Goal: Task Accomplishment & Management: Complete application form

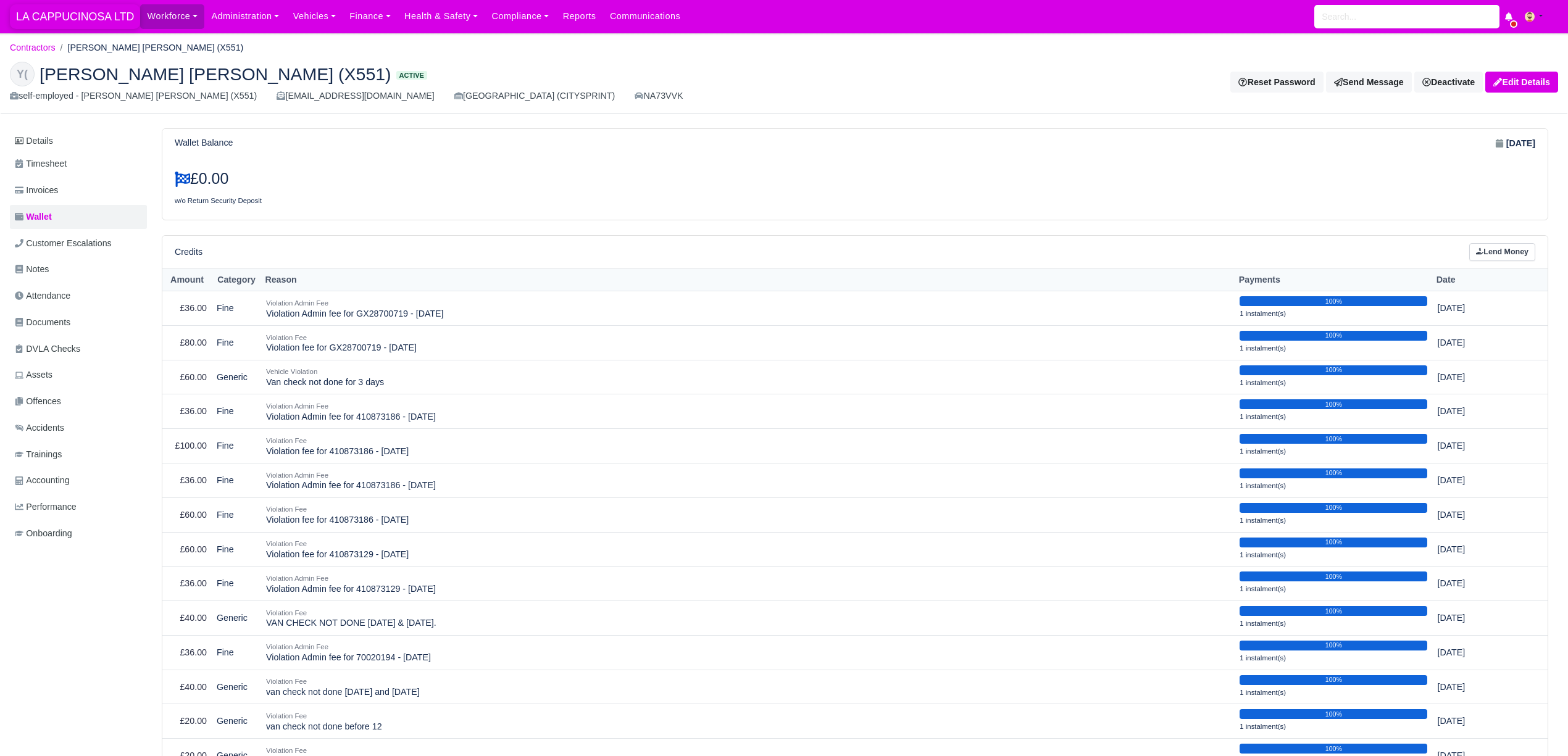
click at [80, 27] on span "LA CAPPUCINOSA LTD" at bounding box center [75, 17] width 130 height 25
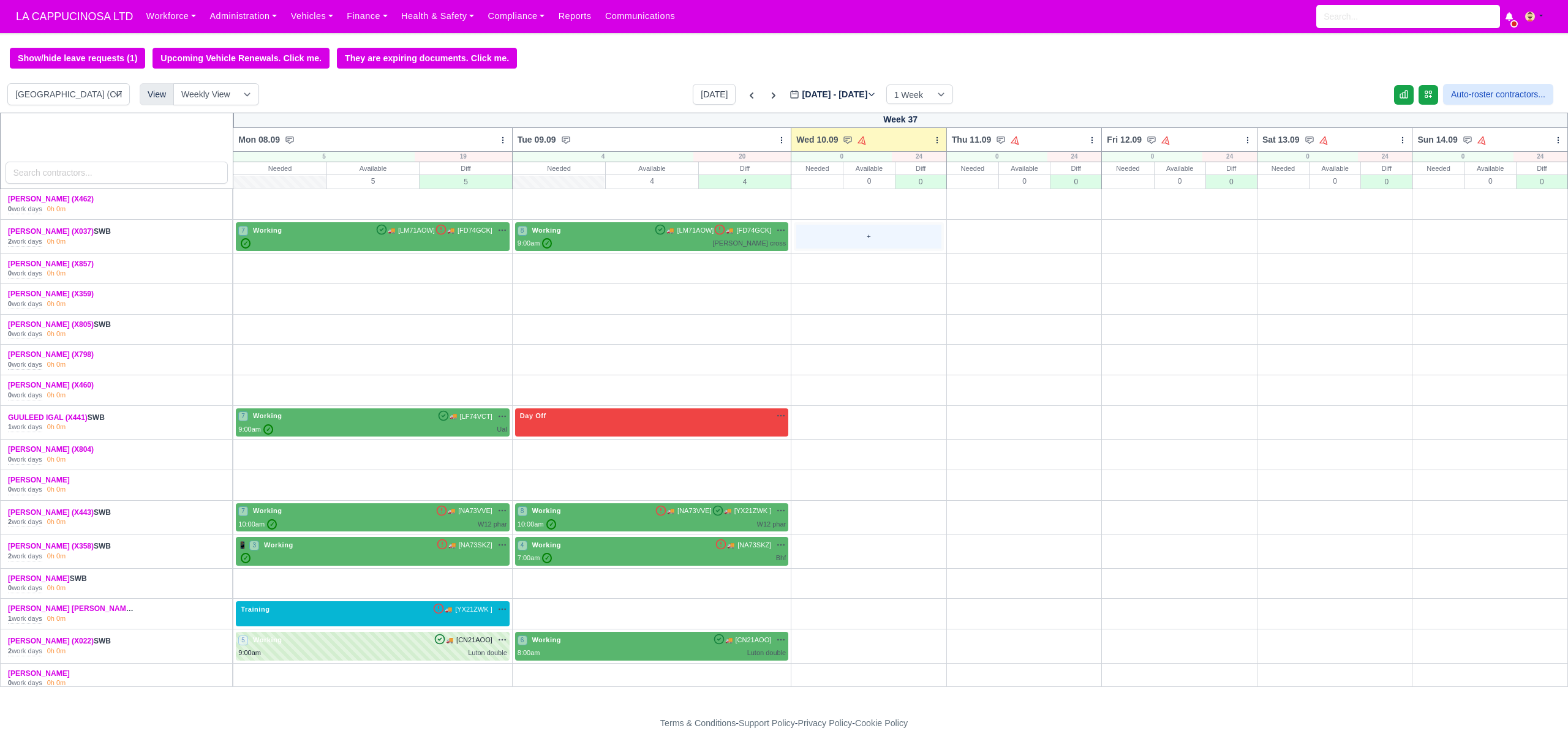
click at [863, 240] on div "+" at bounding box center [869, 236] width 145 height 24
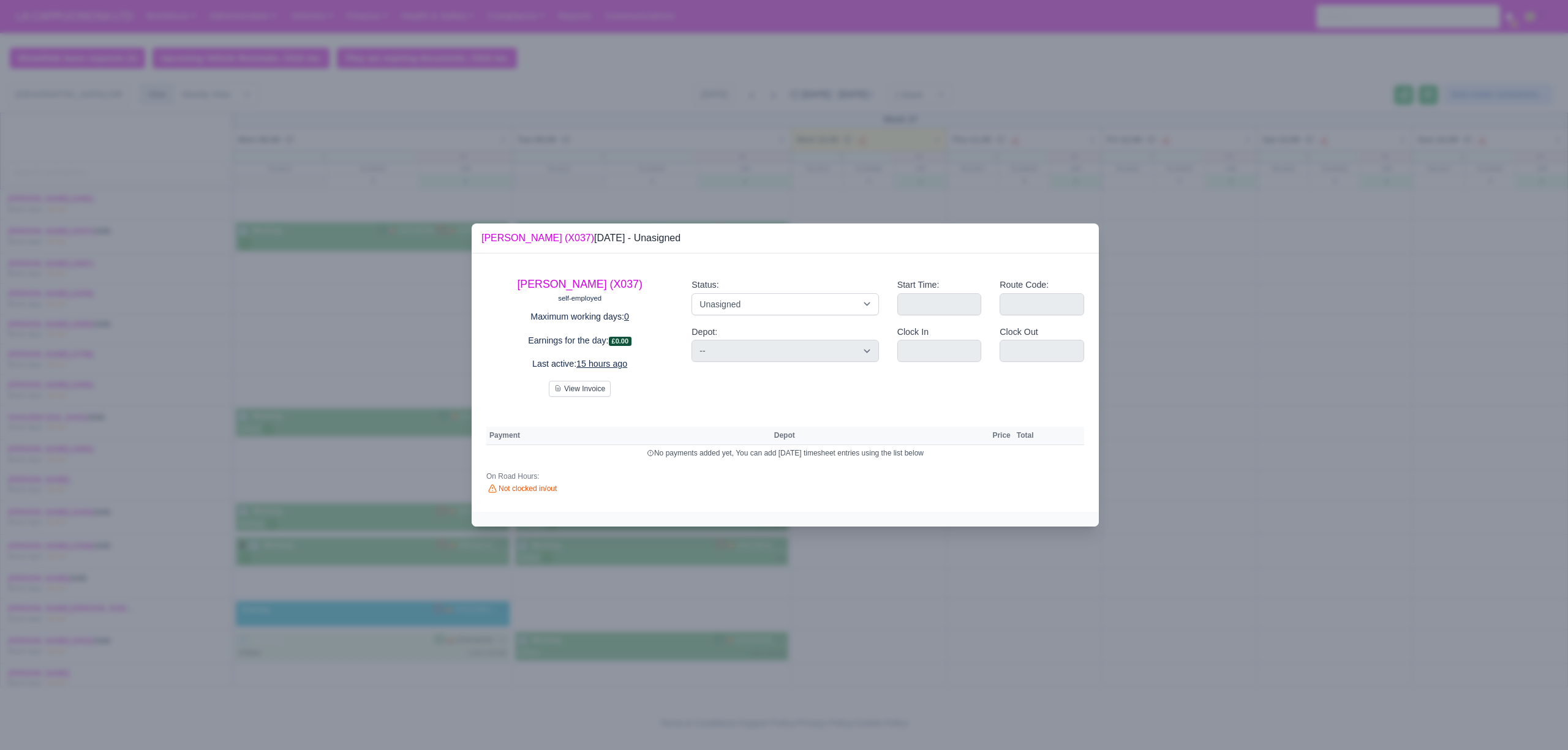
click at [851, 315] on div "Status: Working Day Off Stand By Holiday Other Depot In Office OSM Ridealong Nu…" at bounding box center [785, 332] width 205 height 128
click at [824, 307] on select "Working Day Off Stand By Holiday Other Depot In Office OSM Ridealong Nursery 1 …" at bounding box center [785, 304] width 187 height 22
select select "Available"
click at [691, 293] on select "Working Day Off Stand By Holiday Other Depot In Office OSM Ridealong Nursery 1 …" at bounding box center [785, 304] width 187 height 22
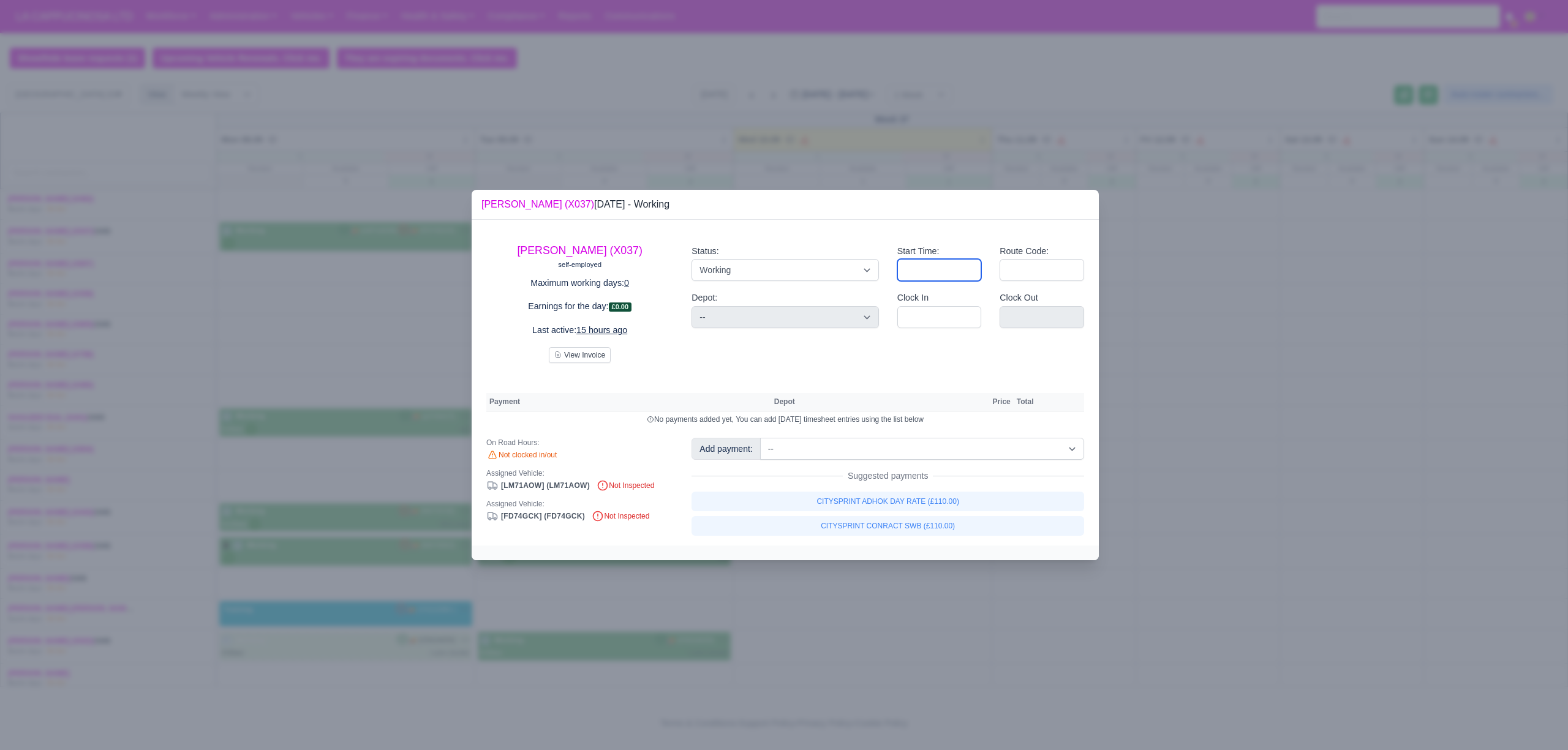
click at [914, 273] on input "Start Time:" at bounding box center [939, 269] width 84 height 22
click at [1209, 245] on div at bounding box center [784, 375] width 1568 height 750
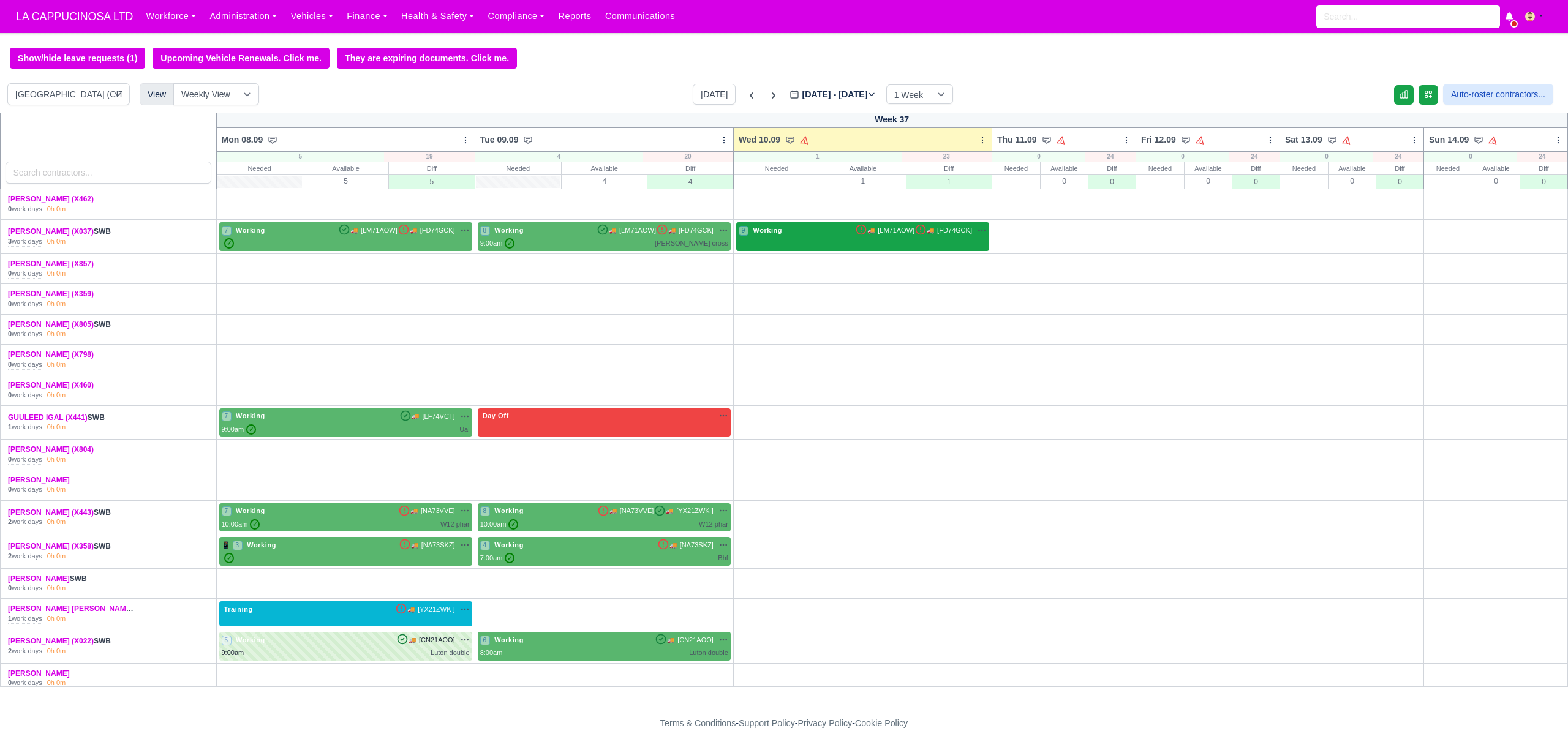
click at [842, 238] on div "9 Working 🚚 [LM71AOW] 🚚" at bounding box center [863, 231] width 248 height 13
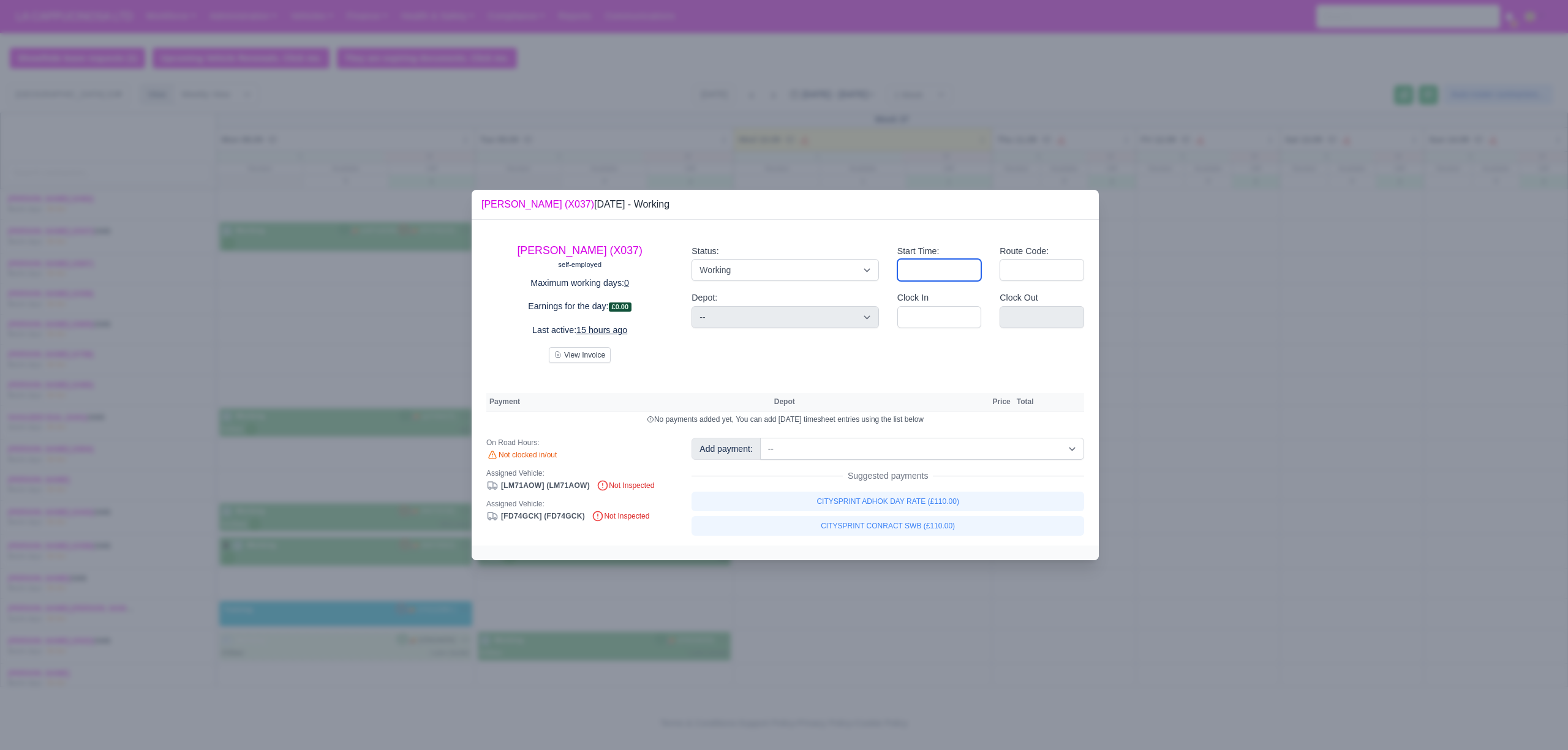
click at [944, 268] on input "Start Time:" at bounding box center [939, 269] width 84 height 22
type input "09:00"
click at [1031, 263] on input "Route Code:" at bounding box center [1042, 269] width 84 height 22
click at [1258, 263] on div at bounding box center [784, 375] width 1568 height 750
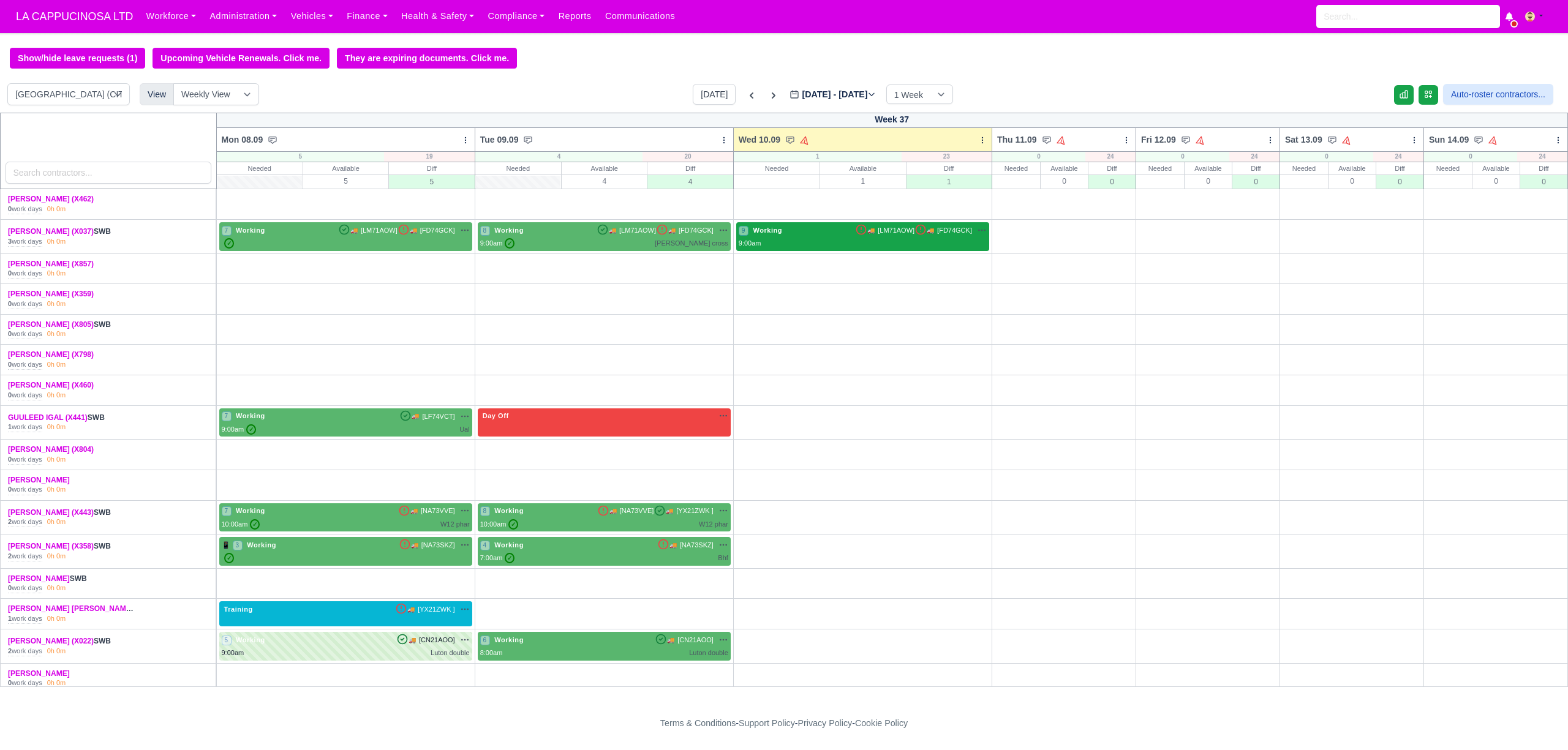
click at [892, 241] on div "9 Working 🚚 [LM71AOW] 🚚" at bounding box center [863, 236] width 248 height 24
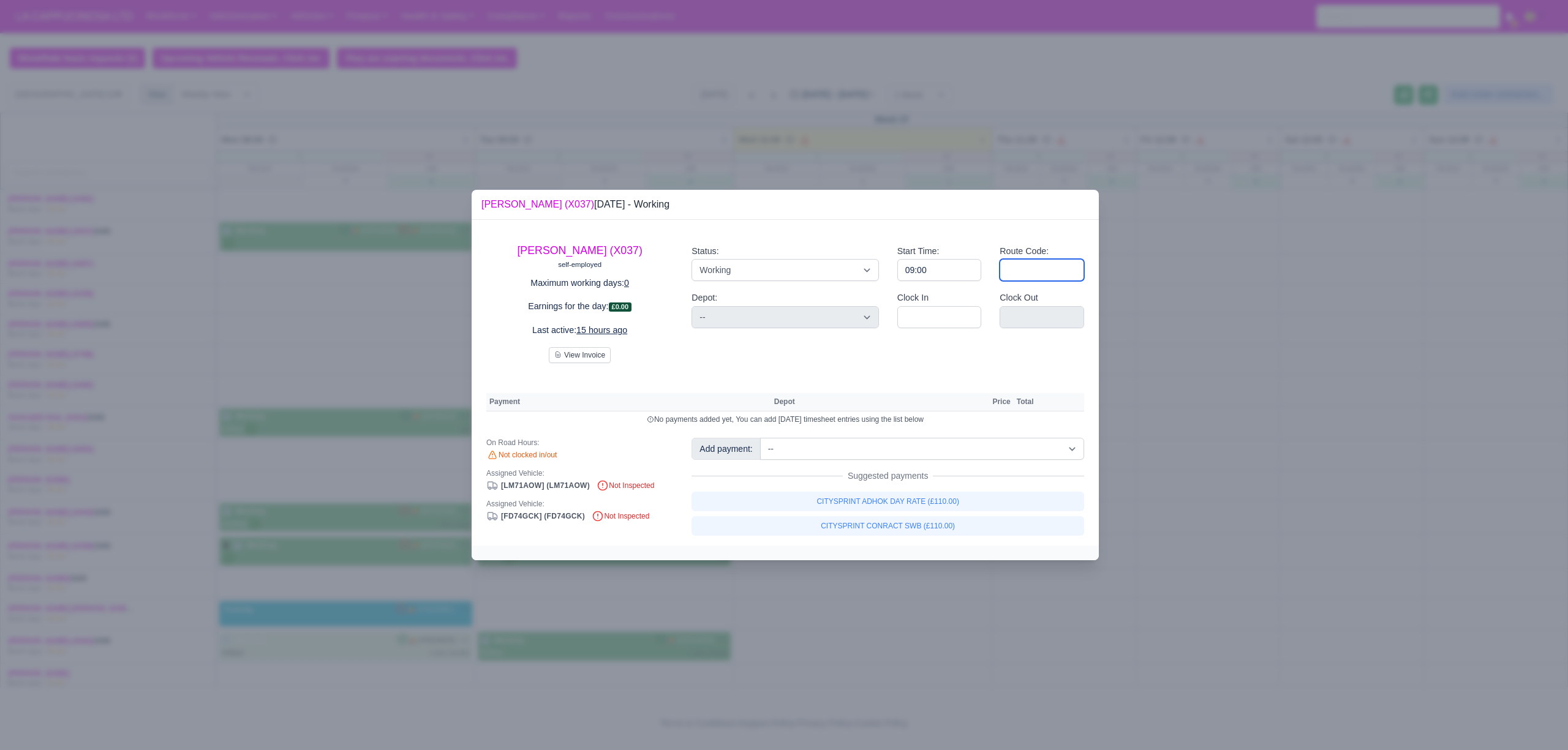
click at [1042, 262] on input "Route Code:" at bounding box center [1042, 269] width 84 height 22
type input "[PERSON_NAME] cross"
click at [1161, 446] on div at bounding box center [784, 375] width 1568 height 750
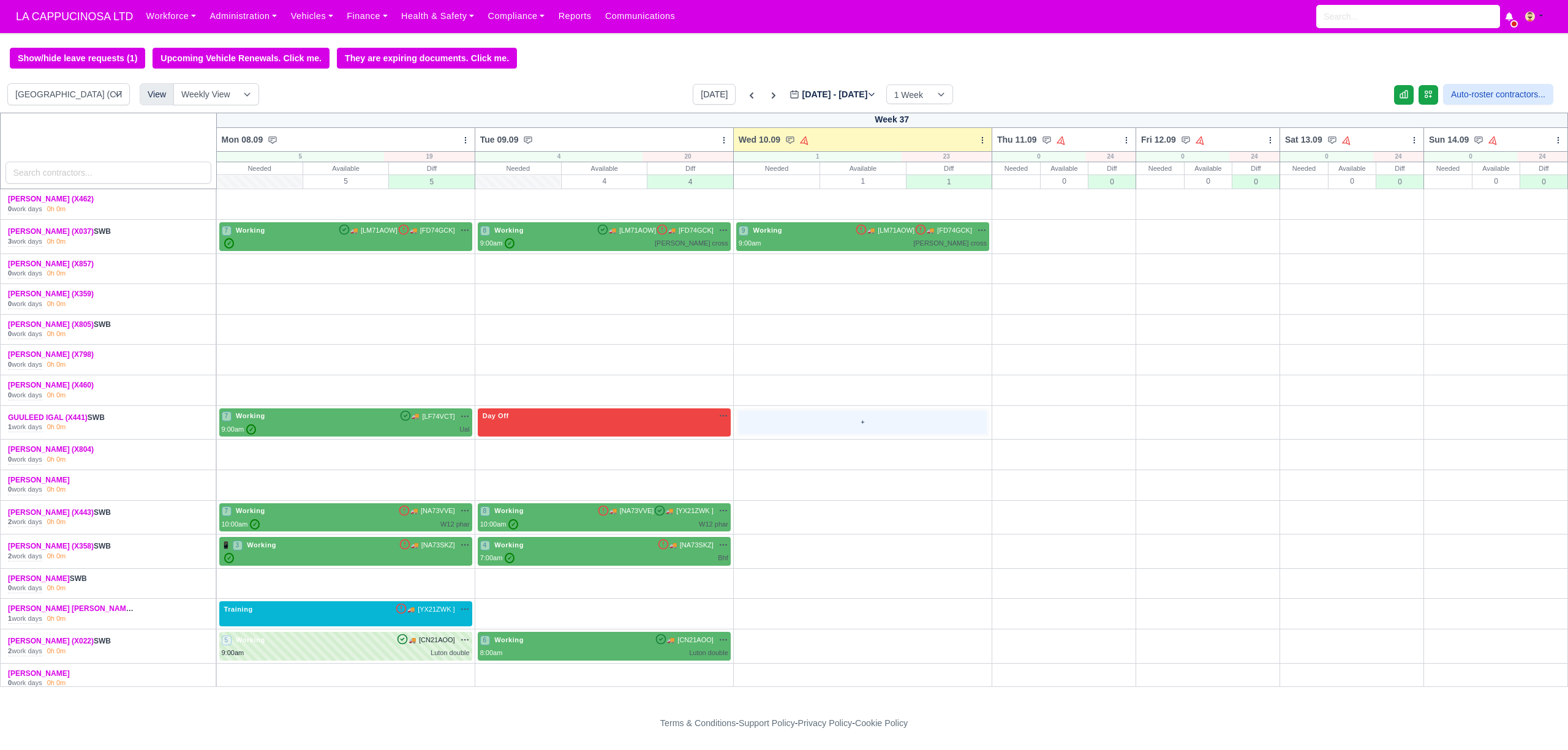
click at [828, 427] on div "+" at bounding box center [863, 423] width 248 height 24
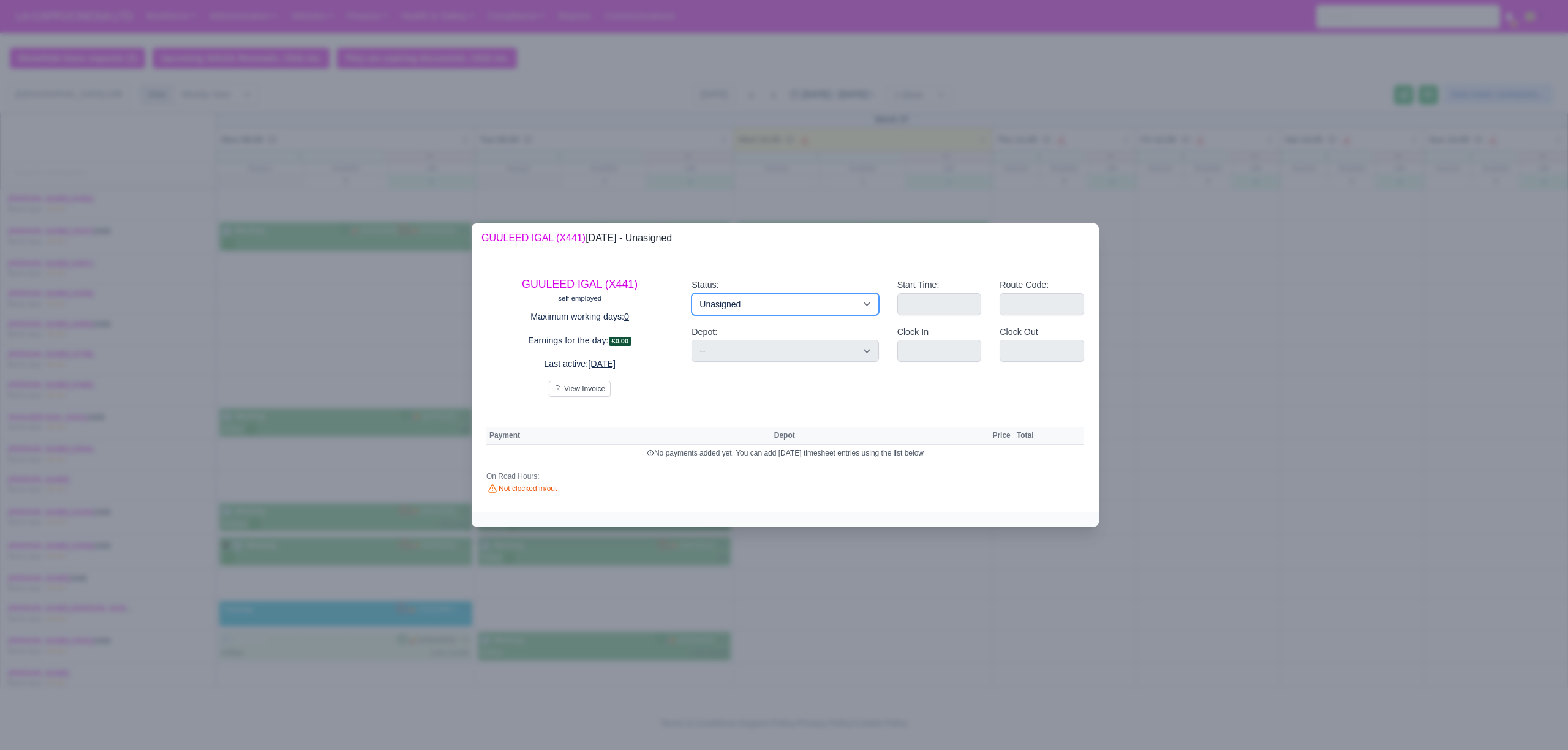
click at [838, 300] on select "Working Day Off Stand By Holiday Other Depot In Office OSM Ridealong Nursery 1 …" at bounding box center [785, 304] width 187 height 22
select select "Available"
click at [691, 293] on select "Working Day Off Stand By Holiday Other Depot In Office OSM Ridealong Nursery 1 …" at bounding box center [785, 304] width 187 height 22
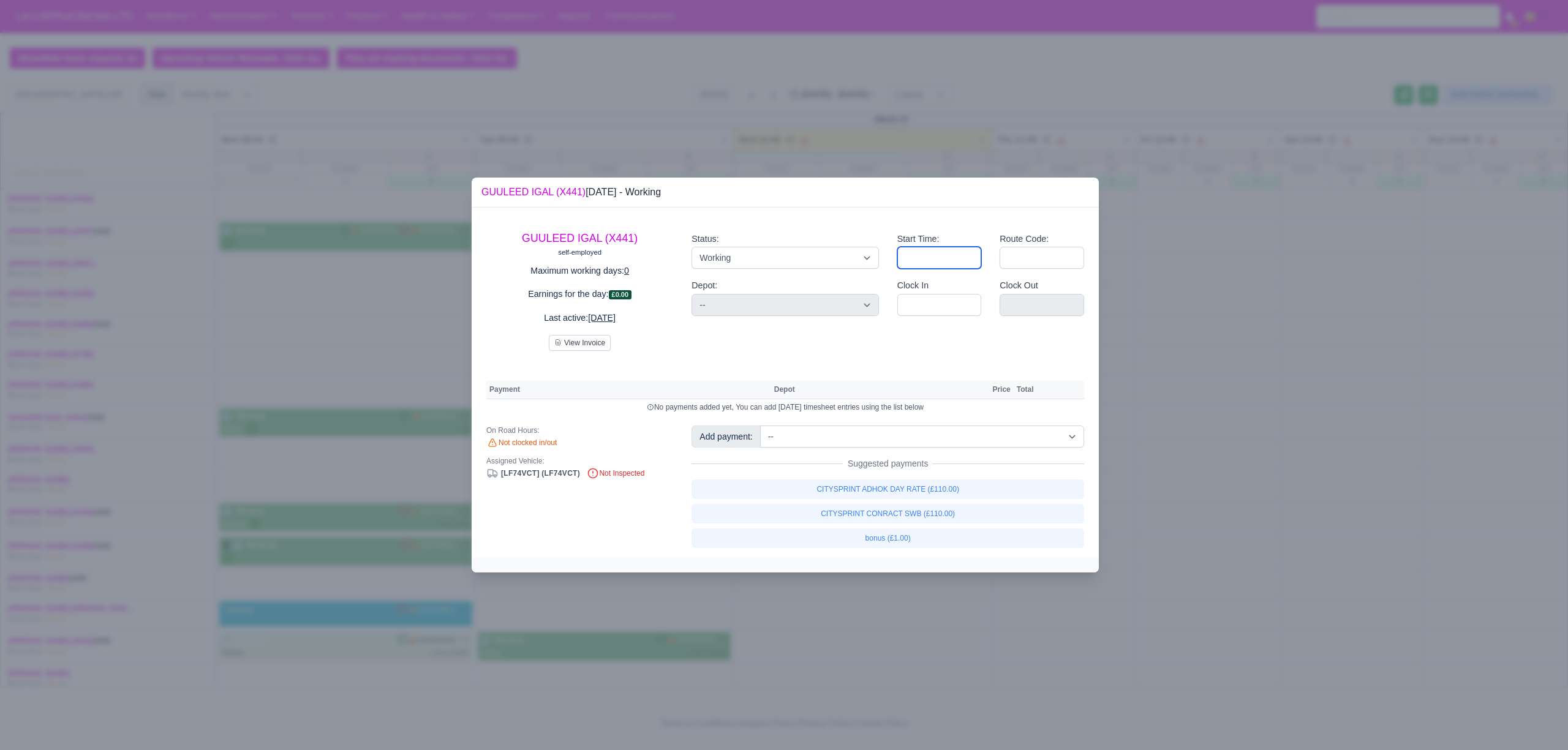
click at [923, 253] on input "Start Time:" at bounding box center [939, 257] width 84 height 22
type input "09:00"
click at [1020, 258] on input "Route Code:" at bounding box center [1042, 257] width 84 height 22
click at [1044, 267] on input "Route Code:" at bounding box center [1042, 257] width 84 height 22
type input "UAL RUN"
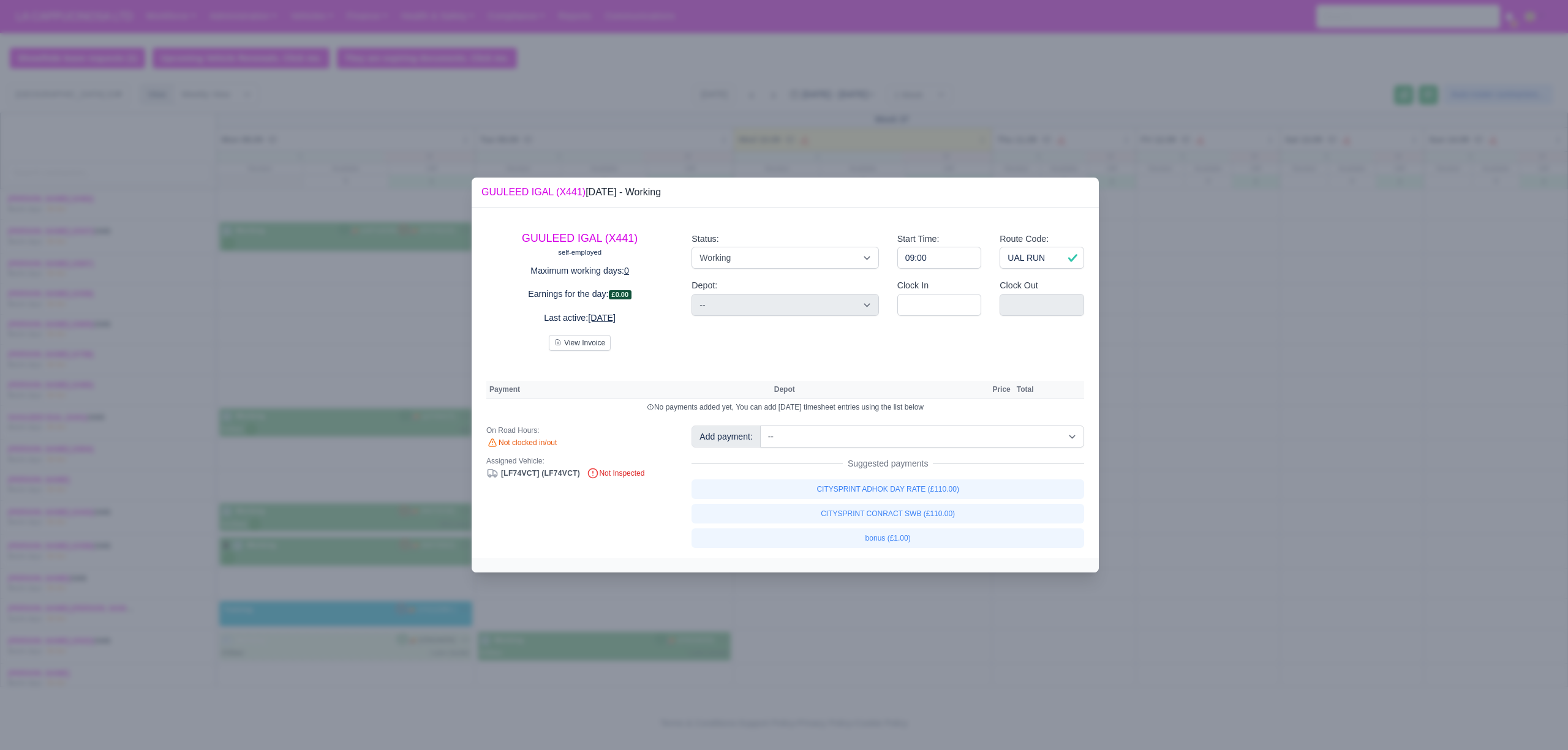
click at [1108, 311] on div at bounding box center [784, 375] width 1568 height 750
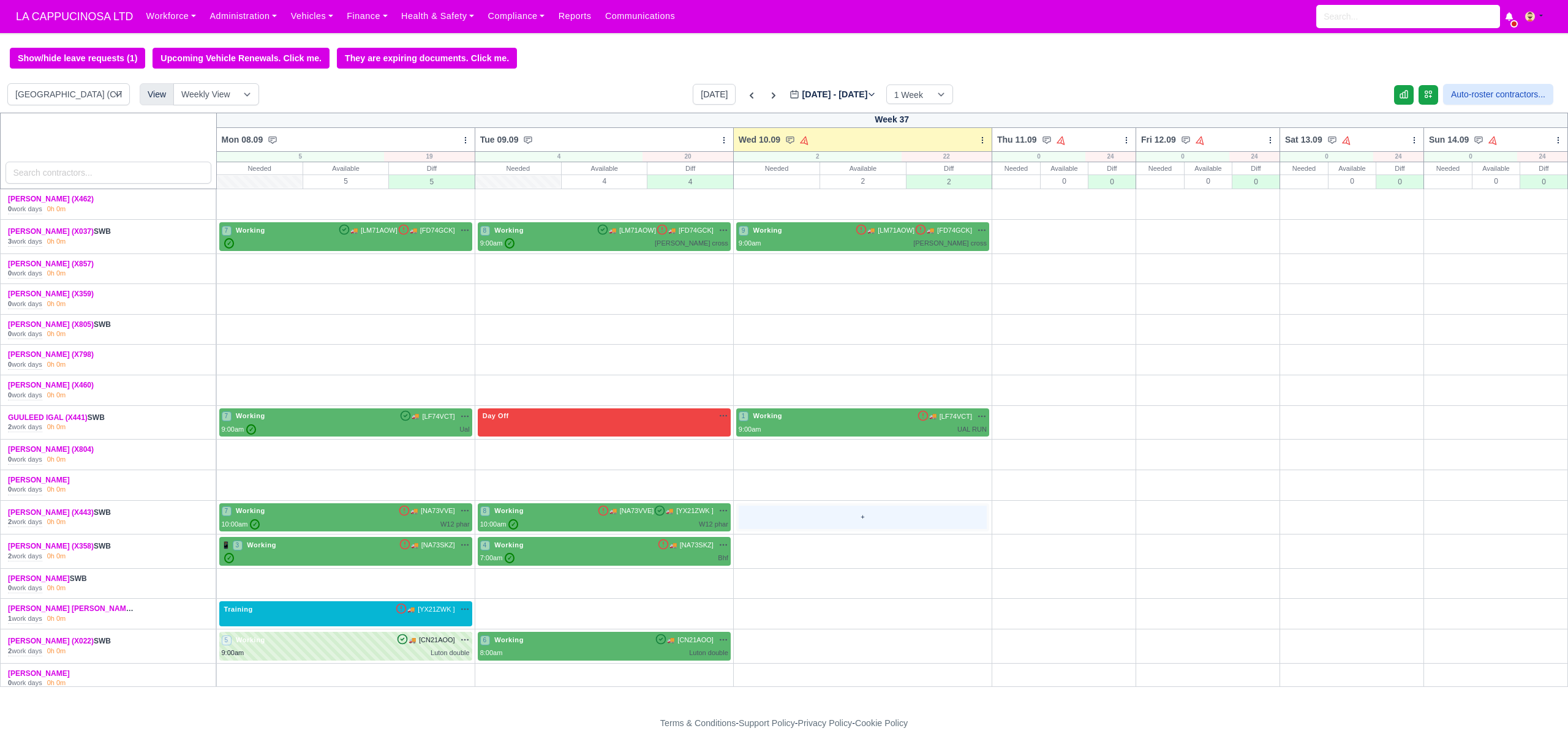
click at [819, 516] on div "+" at bounding box center [863, 518] width 248 height 24
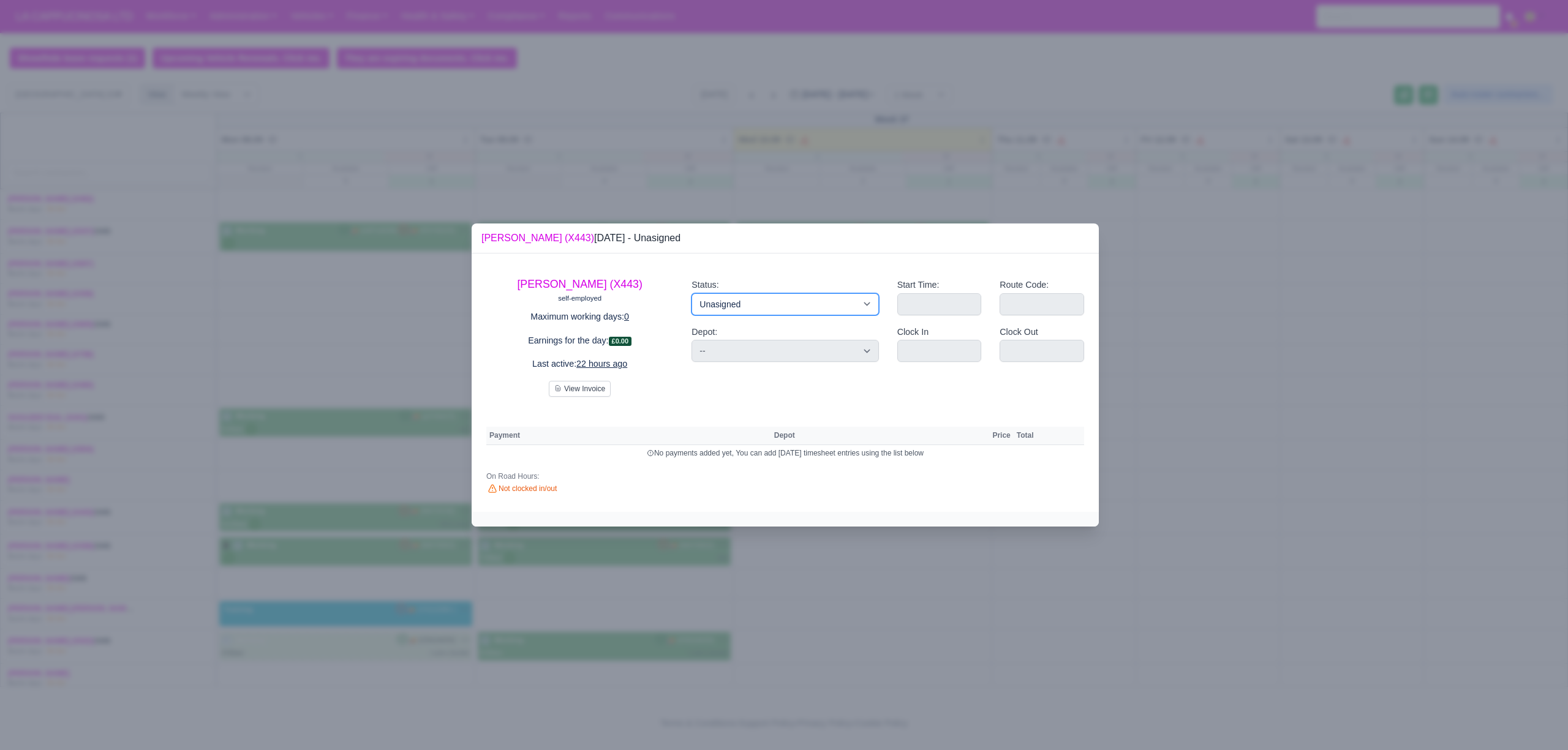
click at [782, 299] on select "Working Day Off Stand By Holiday Other Depot In Office OSM Ridealong Nursery 1 …" at bounding box center [785, 304] width 187 height 22
select select "Available"
click at [691, 293] on select "Working Day Off Stand By Holiday Other Depot In Office OSM Ridealong Nursery 1 …" at bounding box center [785, 304] width 187 height 22
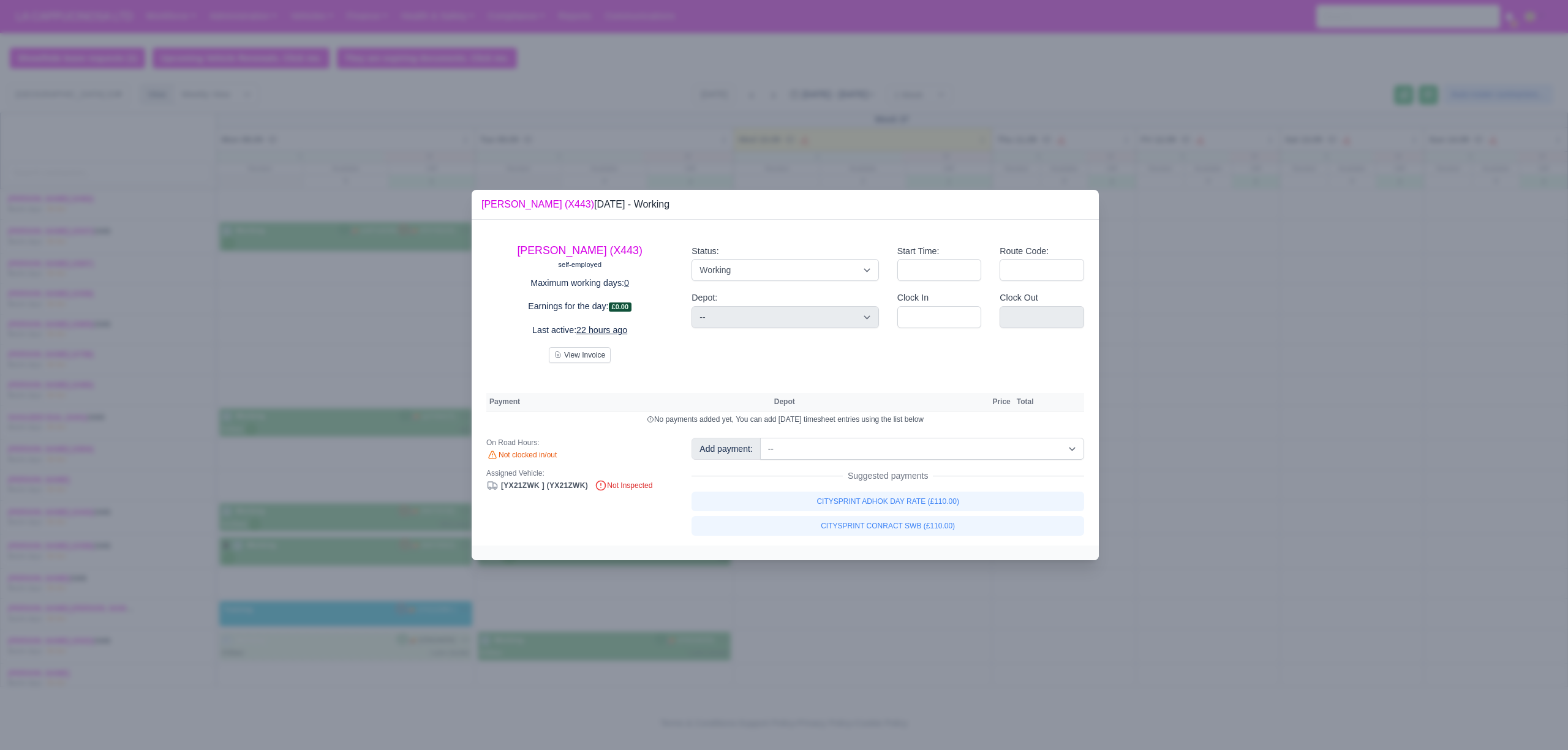
click at [924, 256] on label "Start Time:" at bounding box center [918, 251] width 42 height 14
click at [924, 259] on input "Start Time:" at bounding box center [939, 269] width 84 height 22
click at [909, 265] on input "Start Time:" at bounding box center [939, 269] width 84 height 22
type input "10:00"
click at [1032, 273] on input "Route Code:" at bounding box center [1042, 269] width 84 height 22
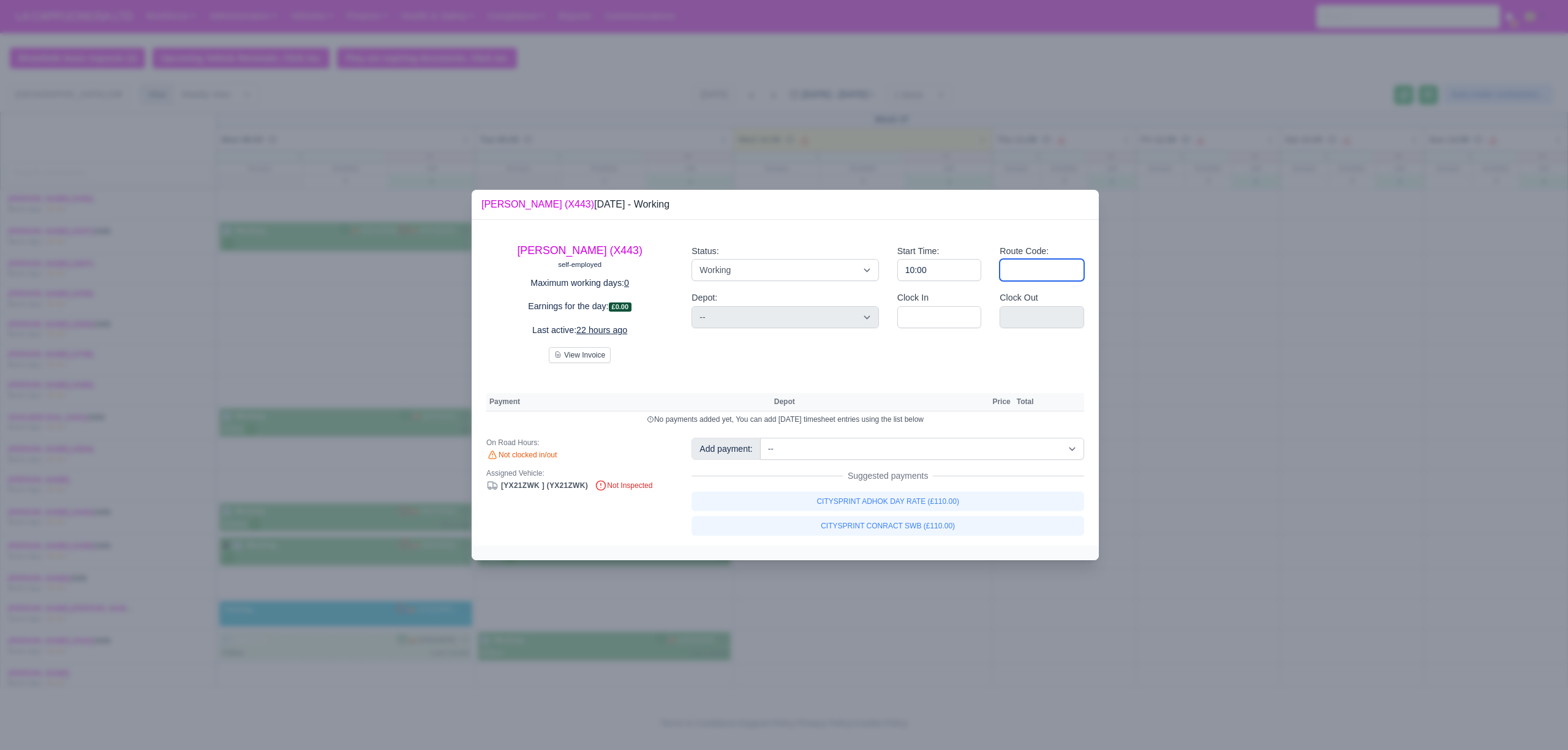
click at [1037, 267] on input "Route Code:" at bounding box center [1042, 269] width 84 height 22
type input "UAL RUN"
click at [1110, 321] on div at bounding box center [784, 375] width 1568 height 750
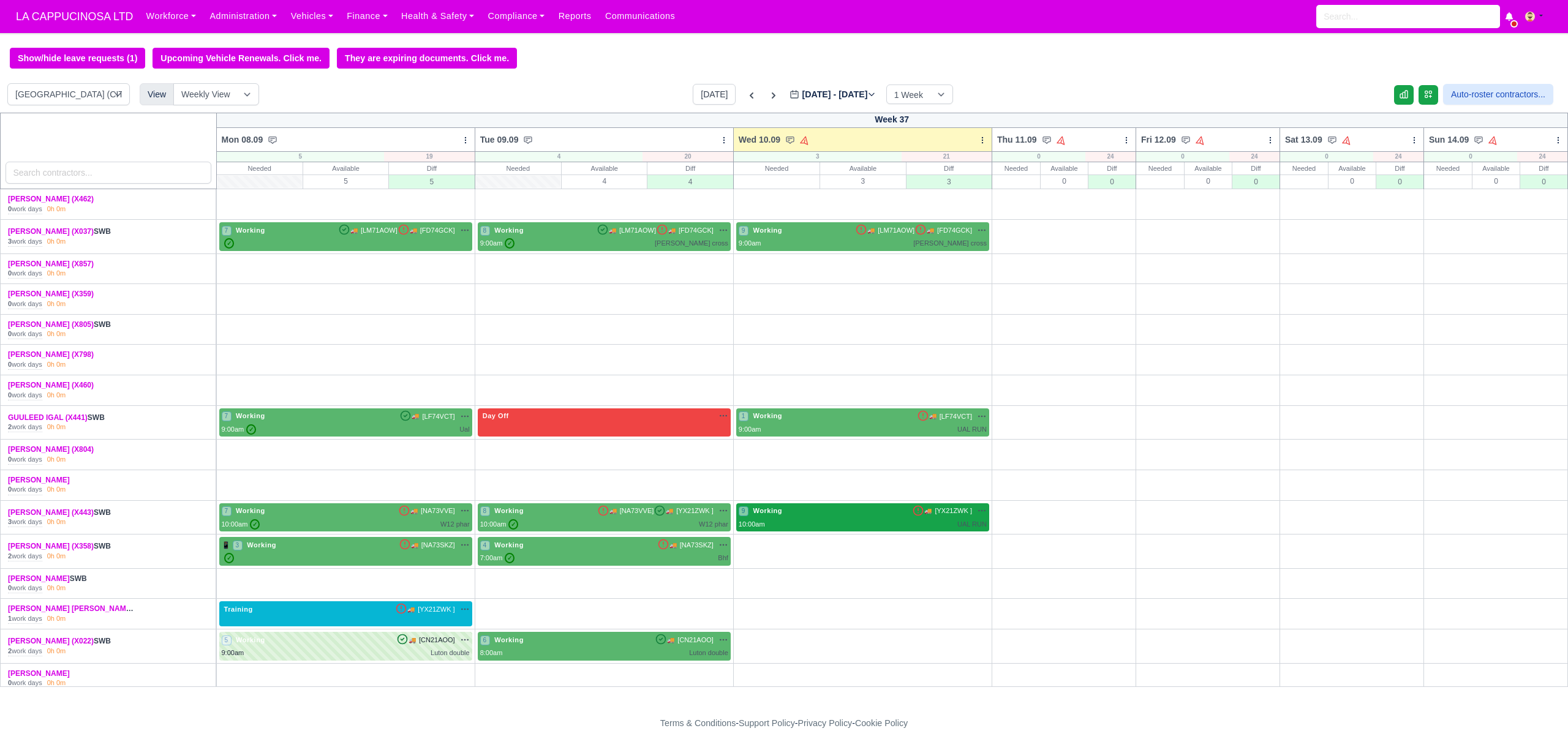
scroll to position [82, 0]
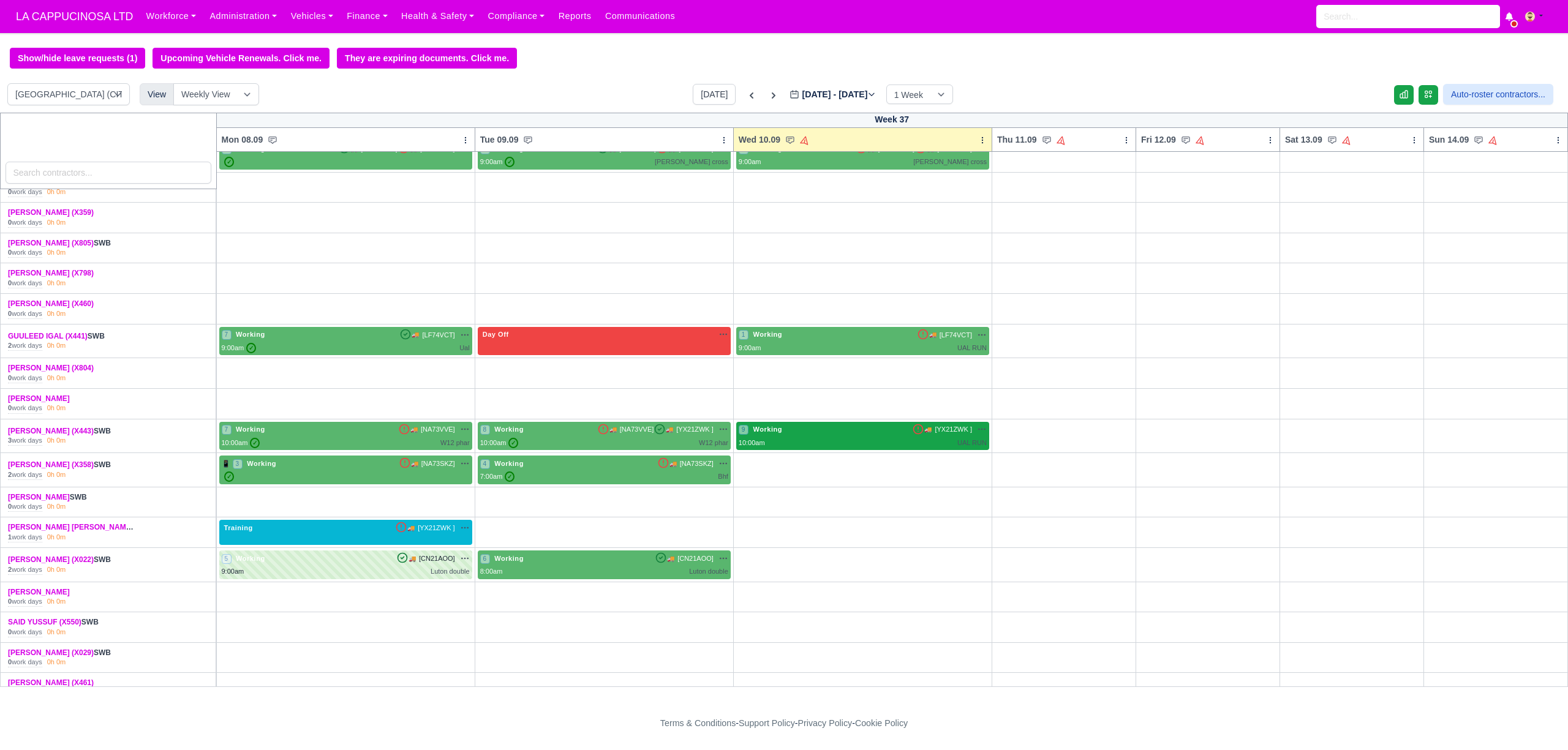
click at [941, 446] on div "10:00am UAL RUN" at bounding box center [863, 443] width 248 height 11
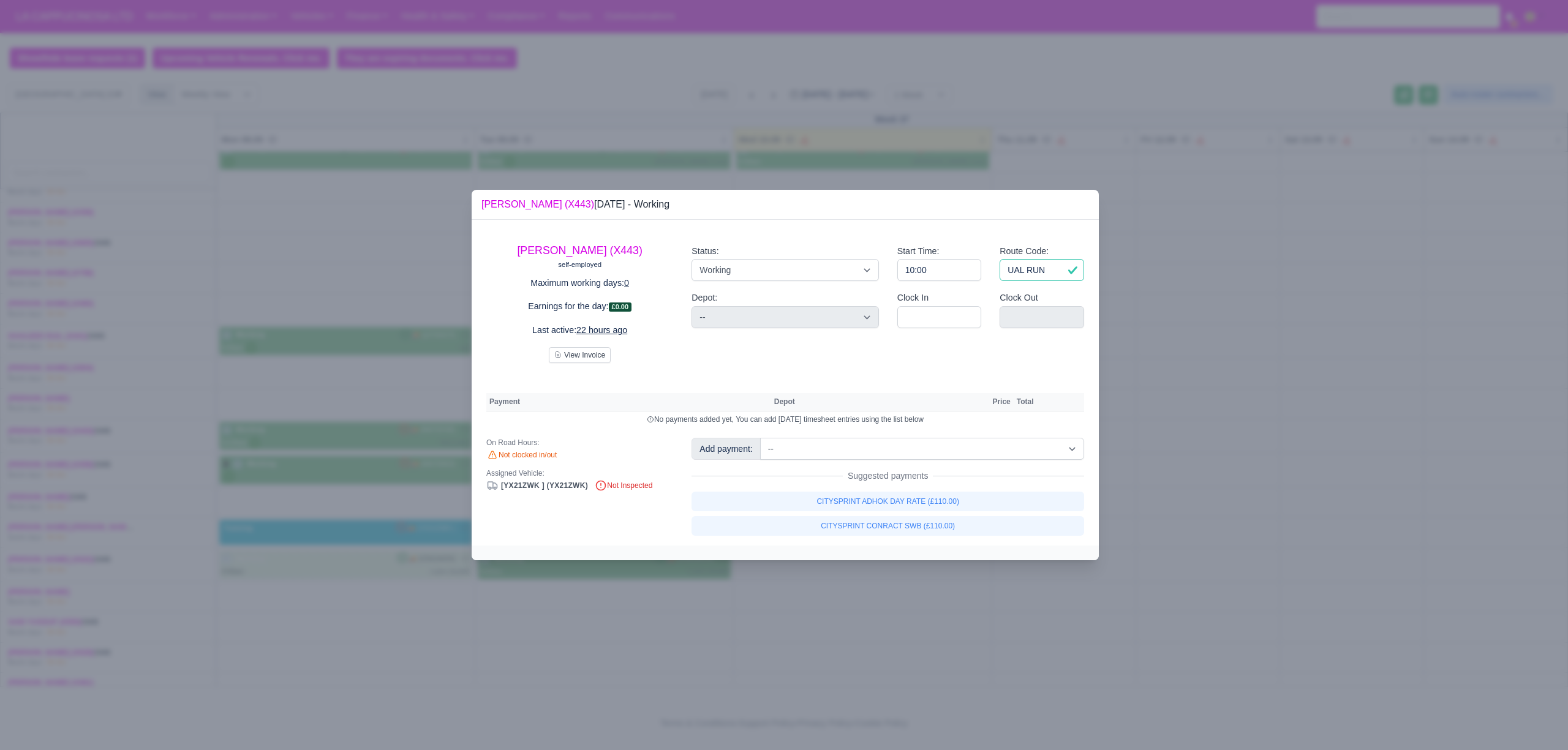
click at [1035, 268] on input "UAL RUN" at bounding box center [1042, 269] width 84 height 22
type input "q"
type input "W12 PHAR"
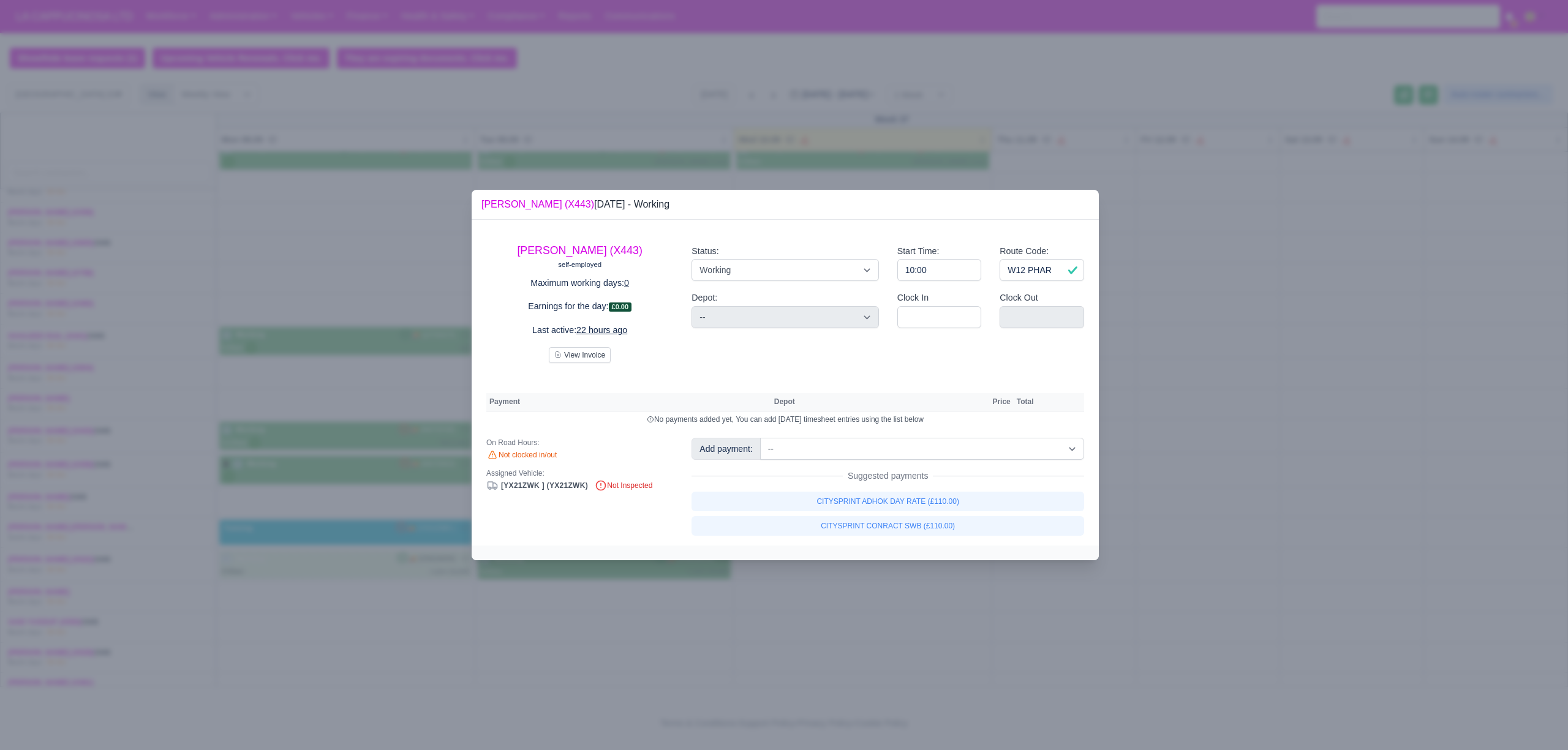
click at [1167, 353] on div at bounding box center [784, 375] width 1568 height 750
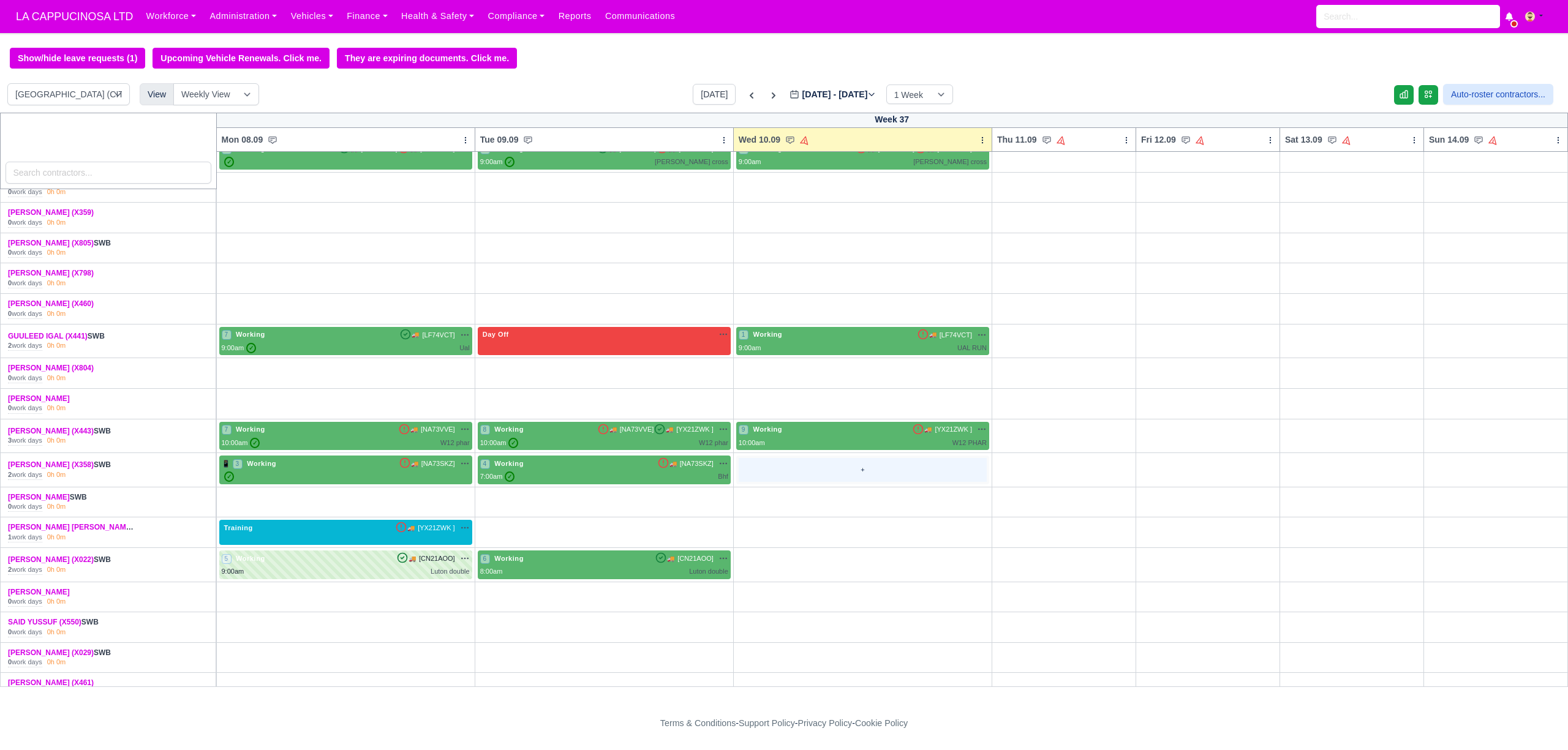
click at [902, 482] on div "+" at bounding box center [863, 470] width 248 height 24
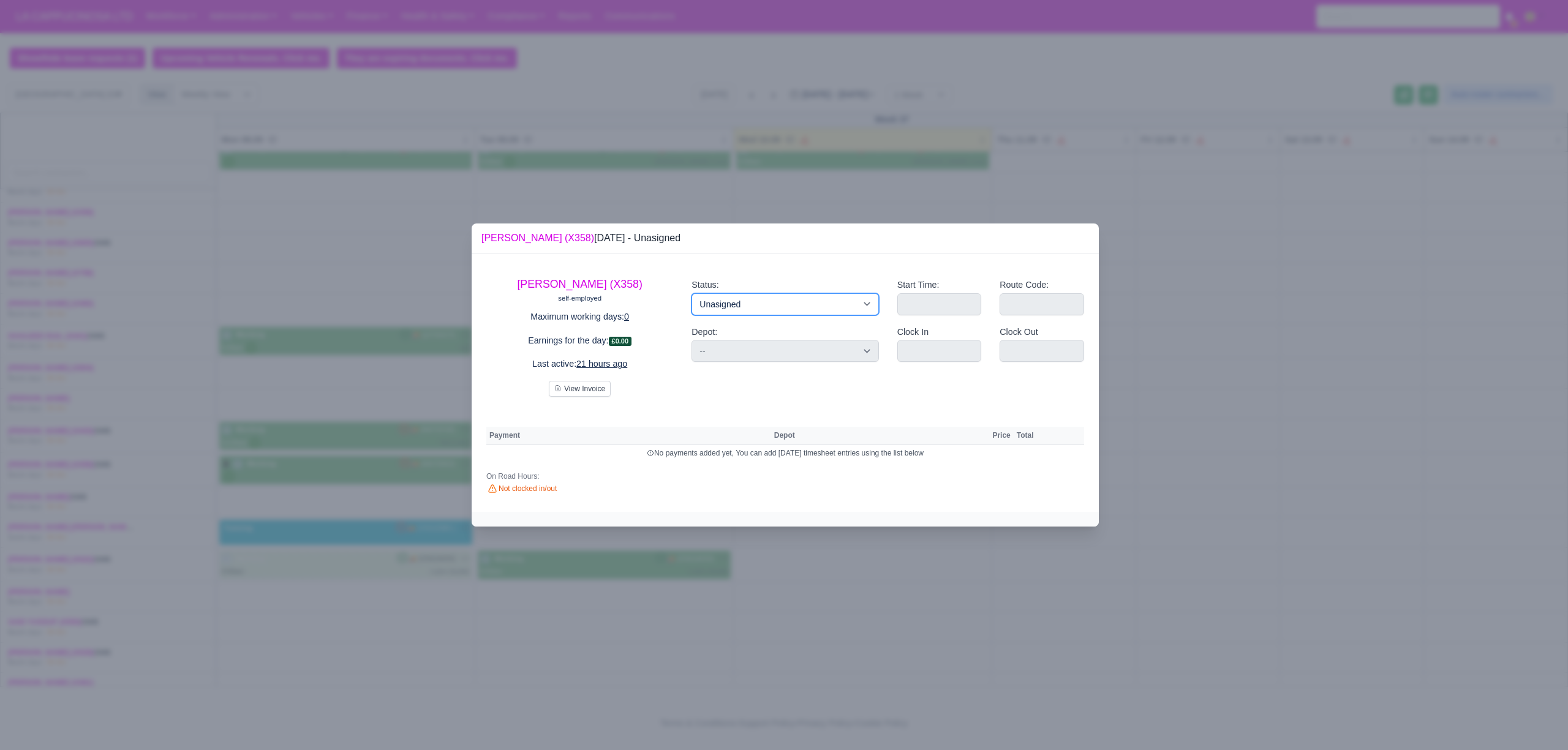
click at [792, 304] on select "Working Day Off Stand By Holiday Other Depot In Office OSM Ridealong Nursery 1 …" at bounding box center [785, 304] width 187 height 22
select select "Available"
click at [691, 293] on select "Working Day Off Stand By Holiday Other Depot In Office OSM Ridealong Nursery 1 …" at bounding box center [785, 304] width 187 height 22
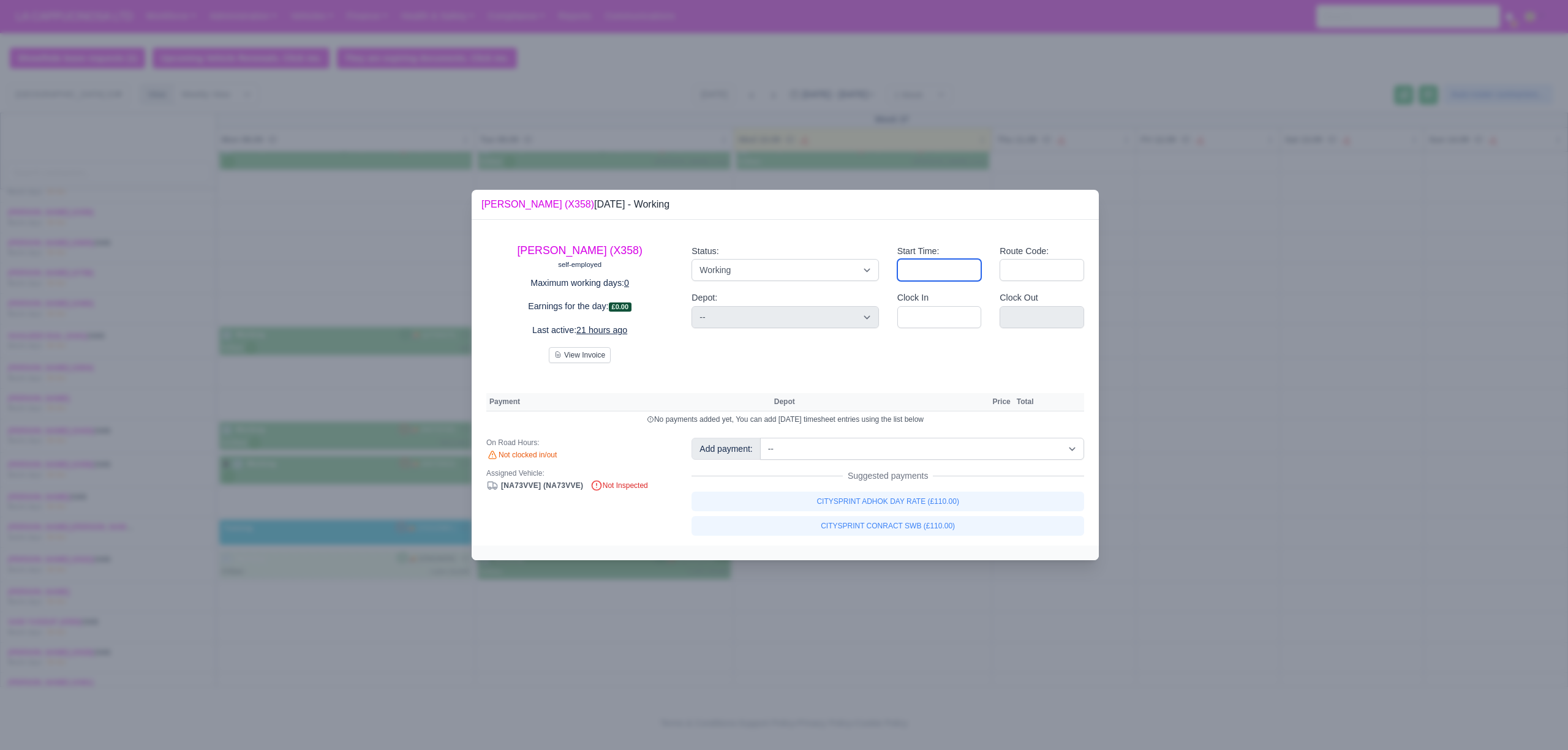
click at [965, 272] on input "Start Time:" at bounding box center [939, 269] width 84 height 22
type input "07:00"
click at [1039, 275] on input "Route Code:" at bounding box center [1042, 269] width 84 height 22
type input "bhf"
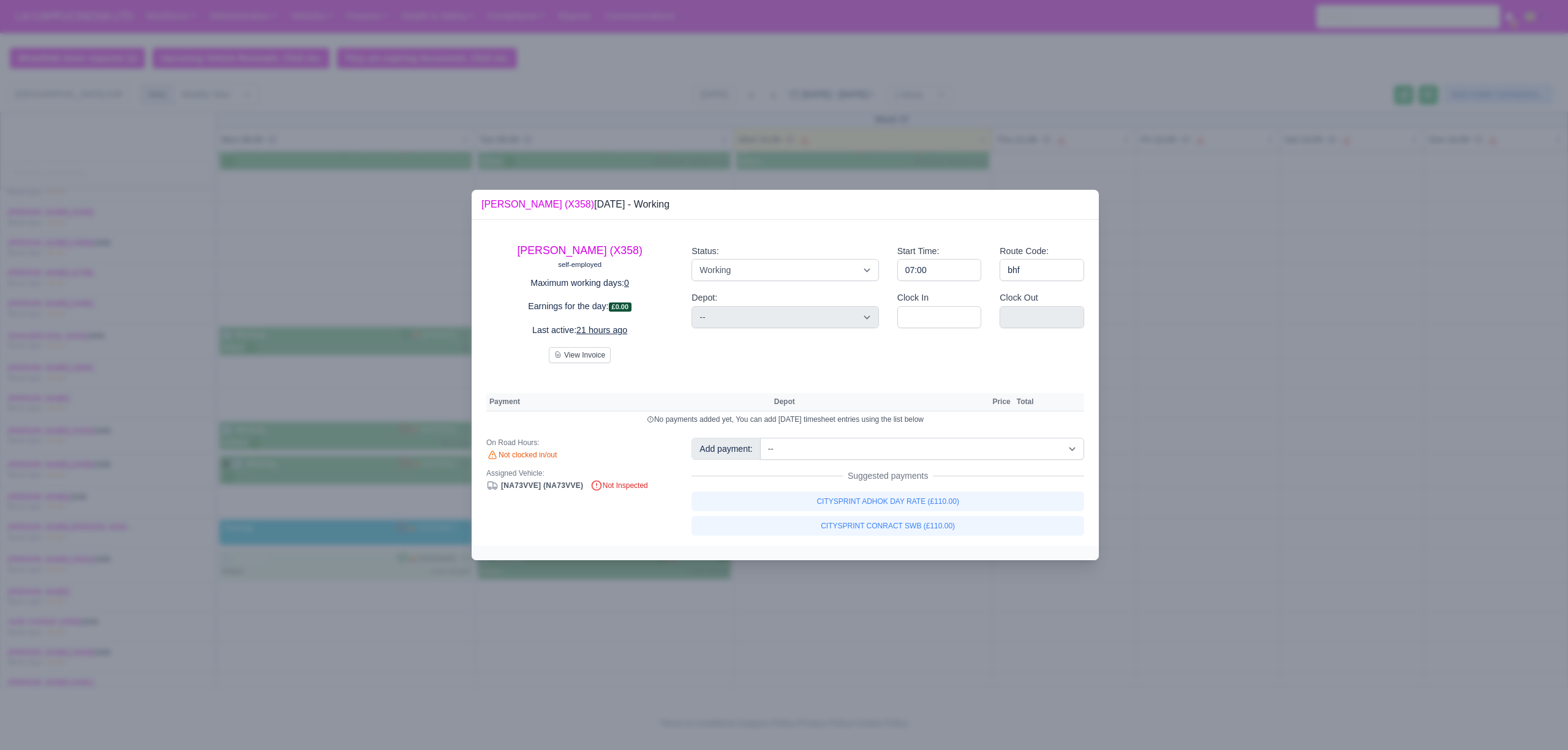
click at [1168, 248] on div at bounding box center [784, 375] width 1568 height 750
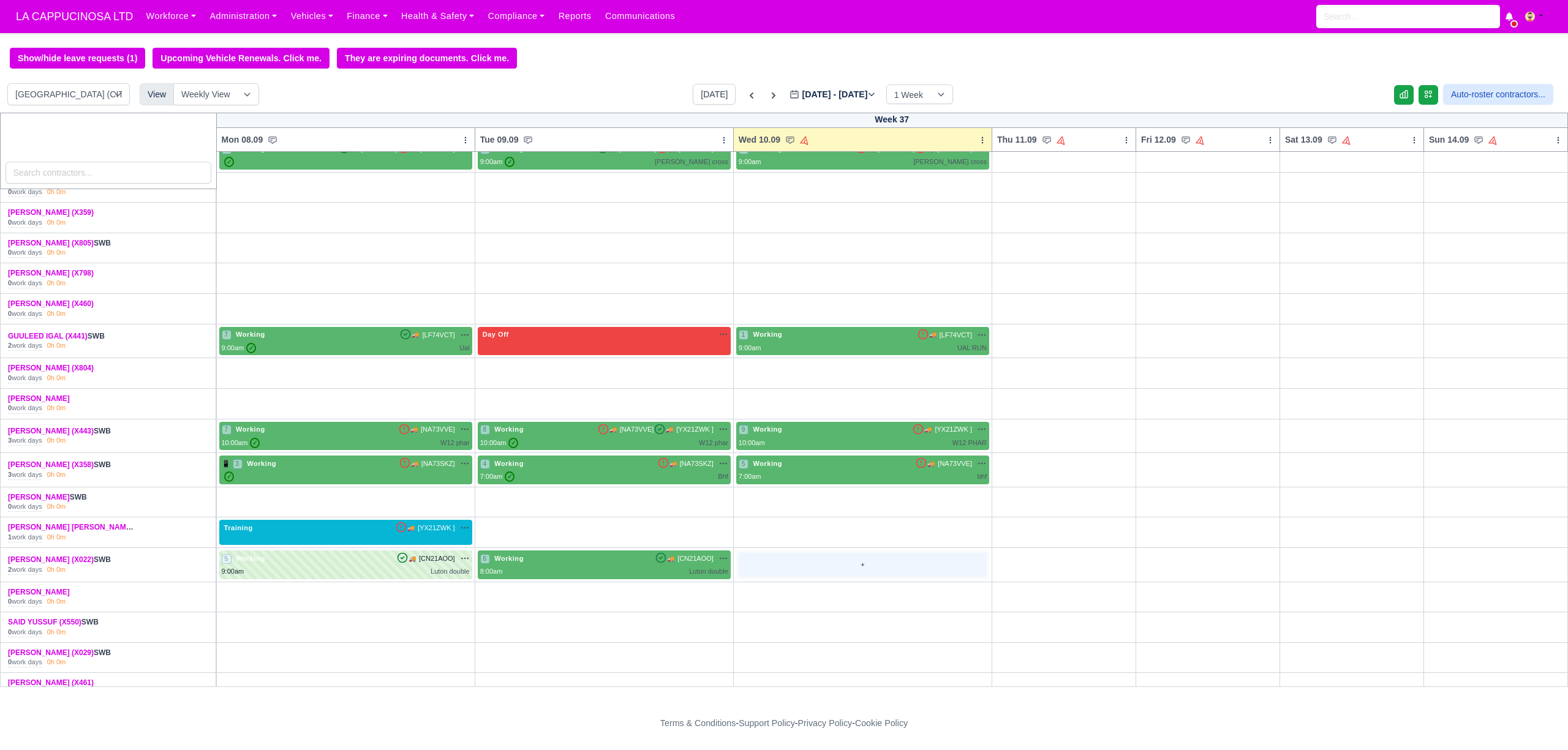
click at [860, 569] on div "+" at bounding box center [863, 565] width 248 height 24
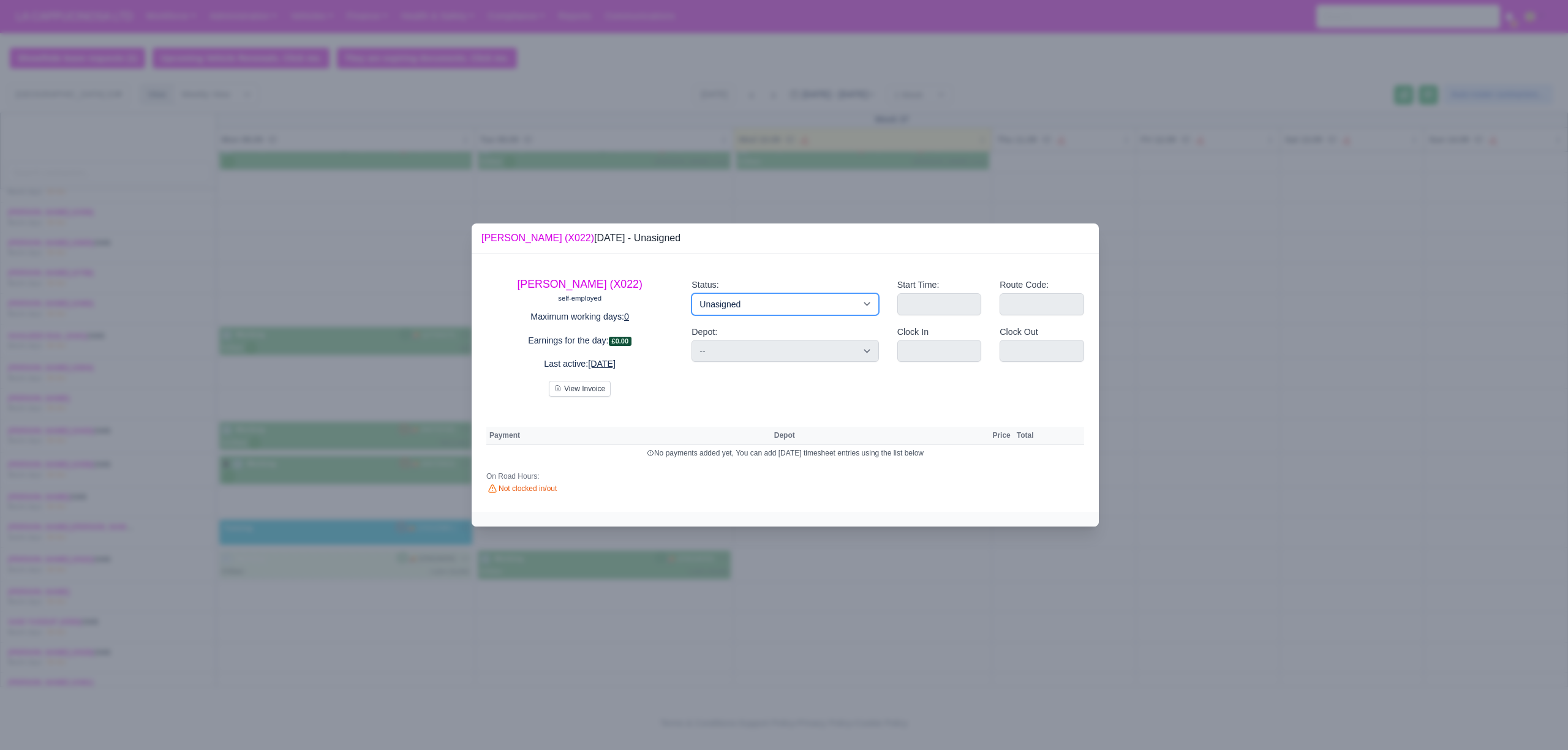
click at [784, 307] on select "Working Day Off Stand By Holiday Other Depot In Office OSM Ridealong Nursery 1 …" at bounding box center [785, 304] width 187 height 22
select select "Available"
click at [691, 293] on select "Working Day Off Stand By Holiday Other Depot In Office OSM Ridealong Nursery 1 …" at bounding box center [785, 304] width 187 height 22
click at [946, 430] on th "Depot" at bounding box center [875, 436] width 209 height 18
click at [834, 621] on div at bounding box center [784, 375] width 1568 height 750
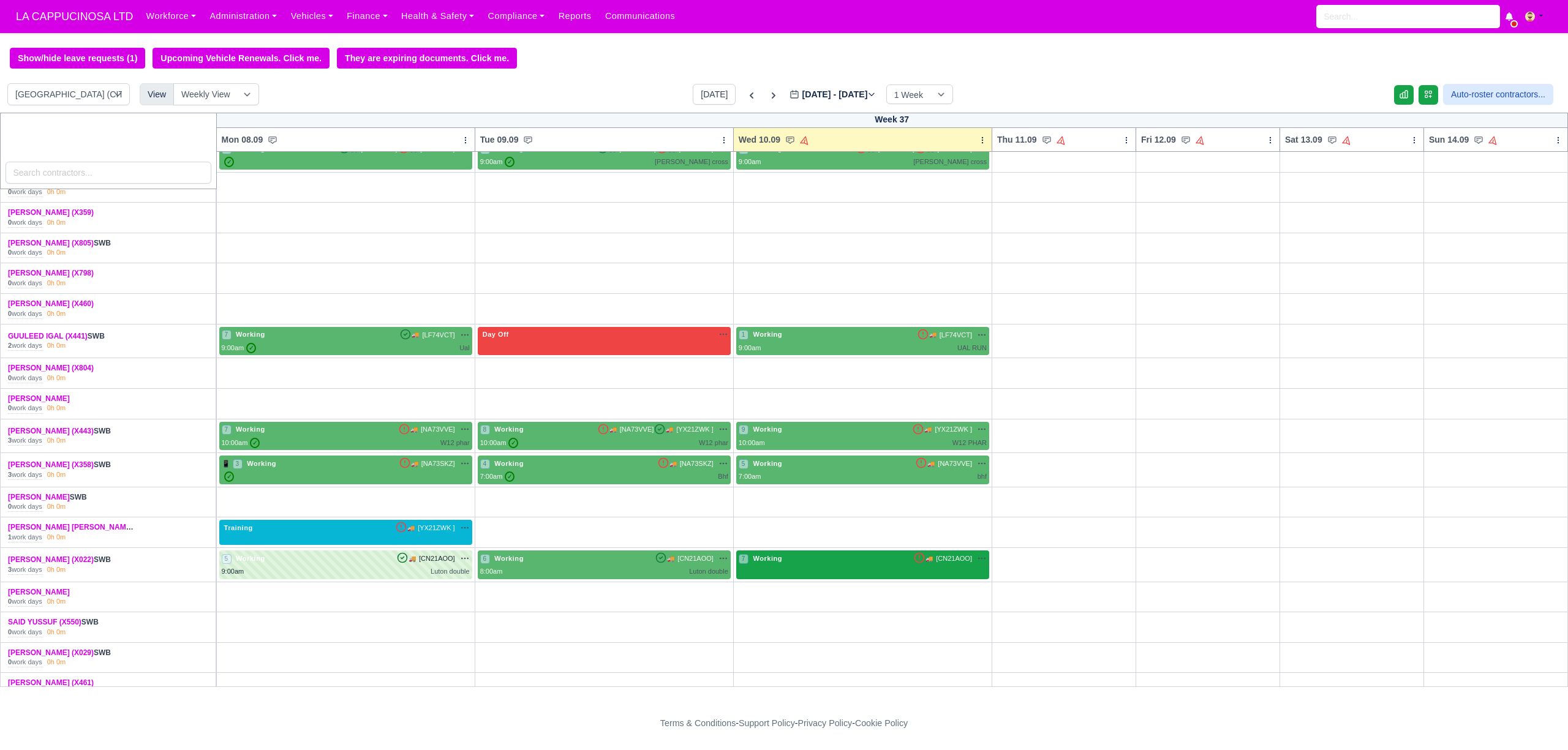
click at [811, 564] on div "7 Working 🚚 [CN21AOO]" at bounding box center [863, 558] width 248 height 11
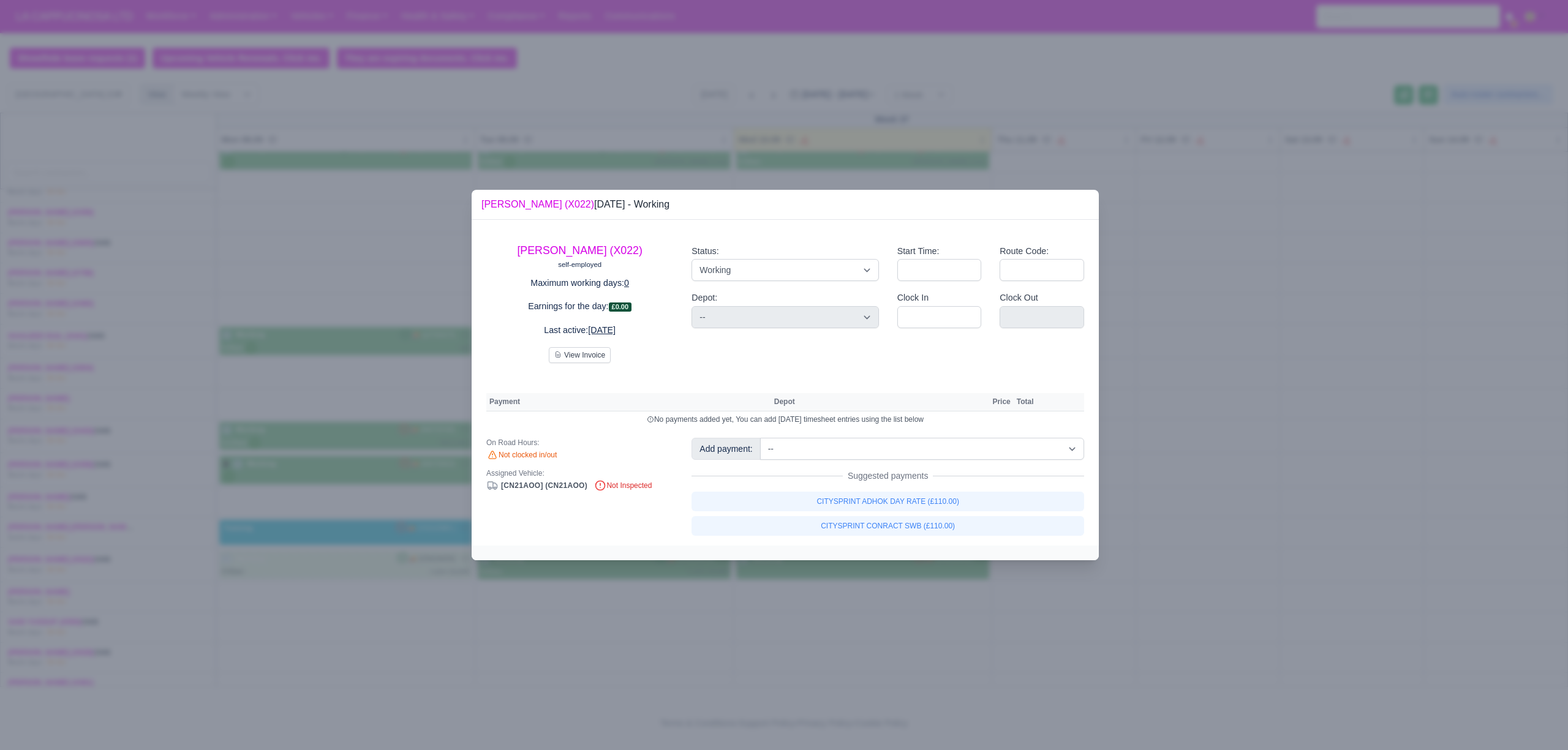
drag, startPoint x: 929, startPoint y: 283, endPoint x: 943, endPoint y: 272, distance: 17.8
click at [930, 281] on div "Start Time:" at bounding box center [940, 268] width 103 height 47
click at [946, 269] on input "Start Time:" at bounding box center [939, 269] width 84 height 22
type input "09:00"
click at [1019, 273] on input "Route Code:" at bounding box center [1042, 269] width 84 height 22
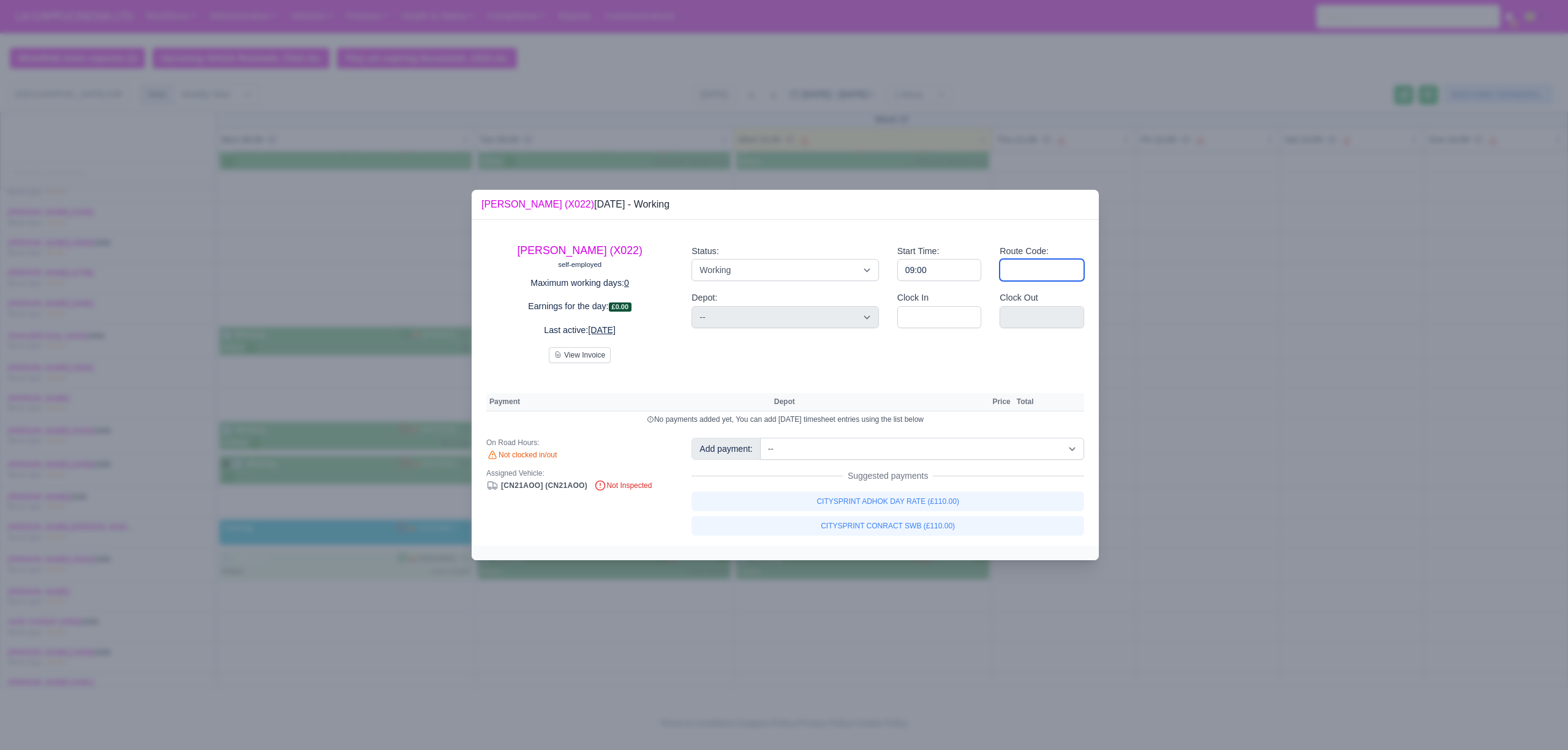
click at [1046, 278] on input "Route Code:" at bounding box center [1042, 269] width 84 height 22
type input "luton double"
click at [1206, 415] on div at bounding box center [784, 375] width 1568 height 750
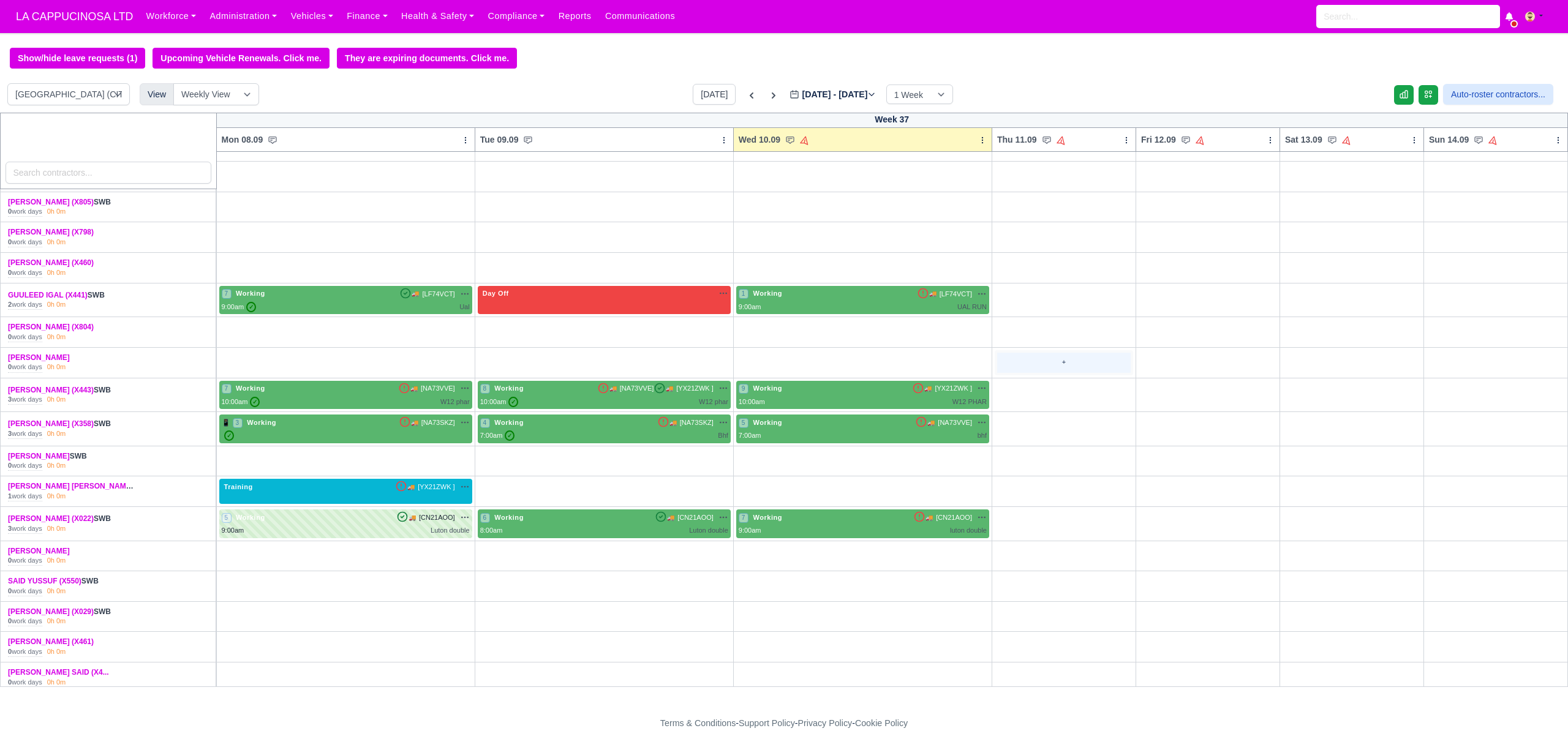
scroll to position [0, 0]
